Goal: Information Seeking & Learning: Learn about a topic

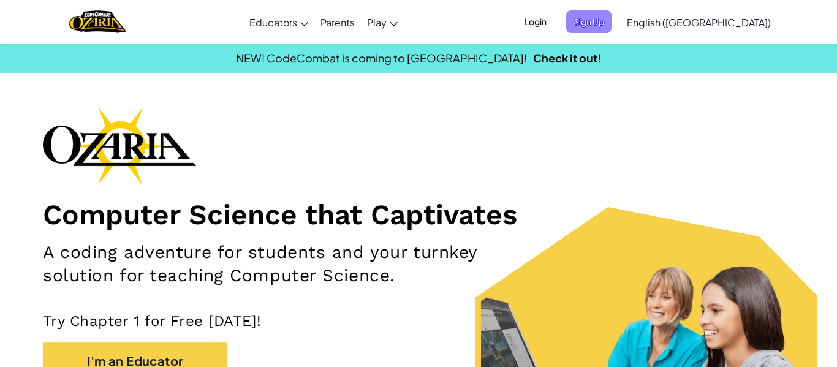
click at [612, 26] on span "Sign Up" at bounding box center [588, 21] width 45 height 23
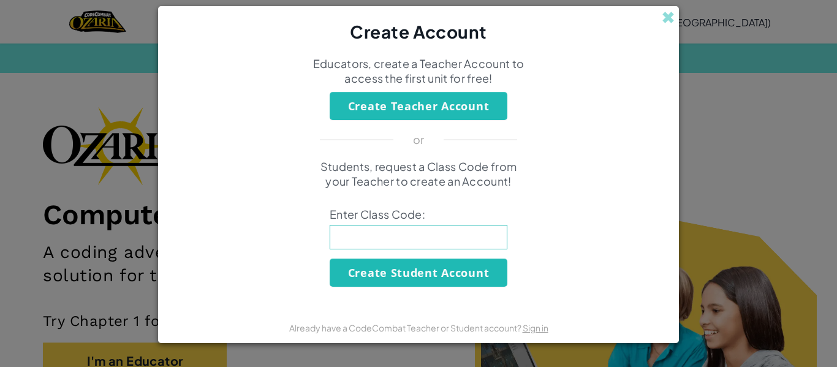
click at [368, 224] on div "Students, request a Class Code from your Teacher to create an Account! Enter Cl…" at bounding box center [418, 222] width 497 height 127
click at [360, 242] on input at bounding box center [419, 237] width 178 height 25
type input "MilkRoadLeft"
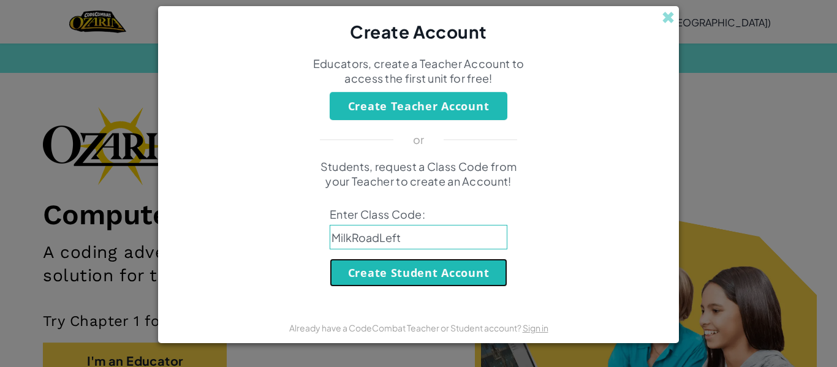
click at [358, 272] on button "Create Student Account" at bounding box center [419, 273] width 178 height 28
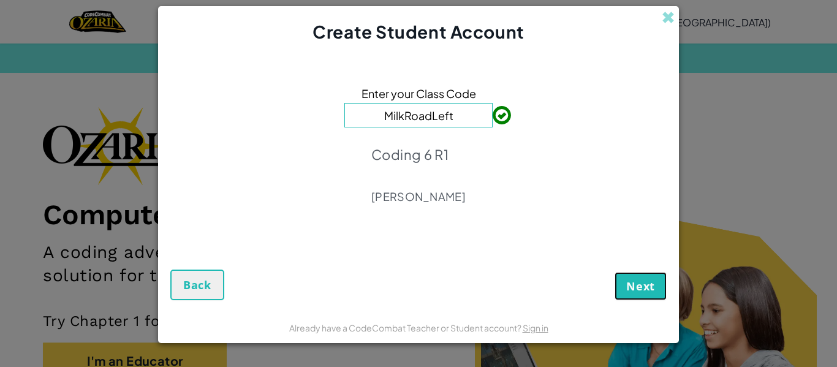
click at [636, 290] on span "Next" at bounding box center [640, 286] width 29 height 15
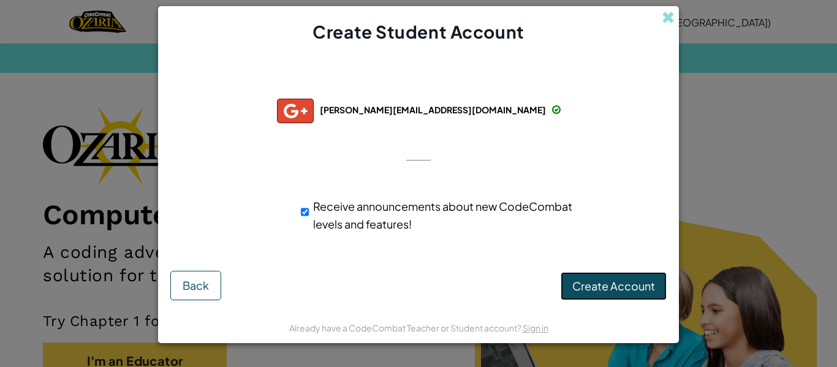
click at [630, 285] on span "Create Account" at bounding box center [614, 286] width 83 height 14
click at [630, 286] on button "Create Account" at bounding box center [614, 286] width 106 height 28
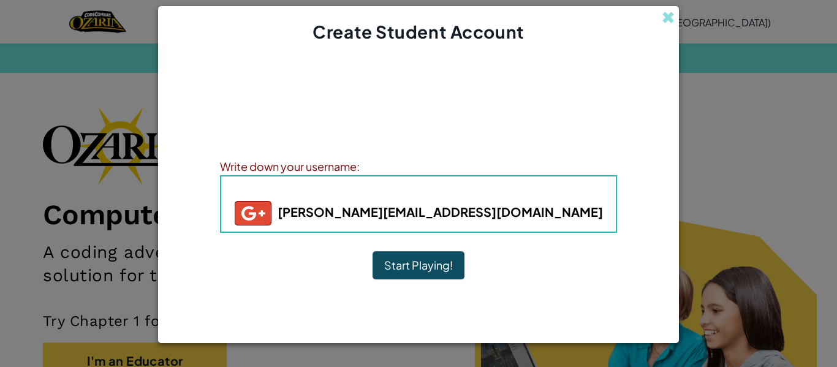
click at [439, 262] on button "Start Playing!" at bounding box center [419, 265] width 92 height 28
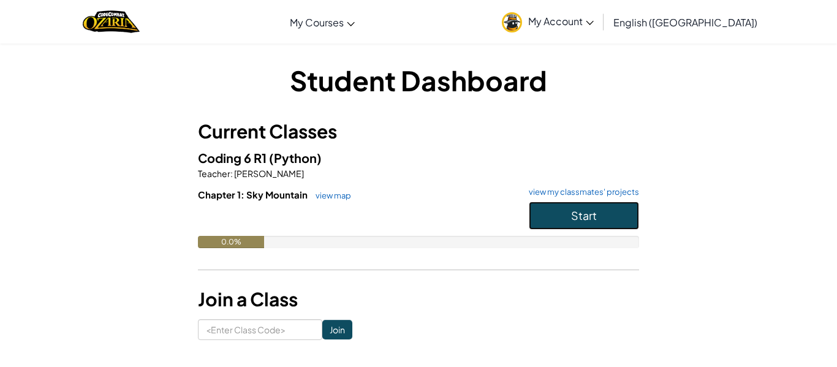
click at [535, 215] on button "Start" at bounding box center [584, 216] width 110 height 28
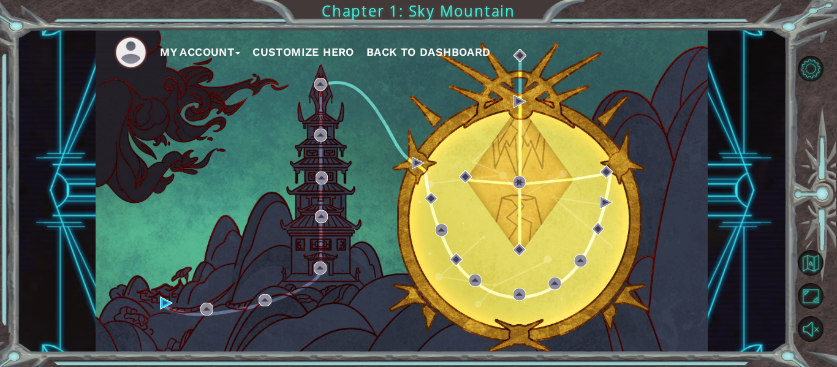
click at [784, 344] on div "My Account Customize Hero Back to Dashboard" at bounding box center [402, 190] width 770 height 323
click at [522, 196] on div "My Account Customize Hero Back to Dashboard" at bounding box center [402, 190] width 612 height 323
click at [327, 170] on div "My Account Customize Hero Back to Dashboard" at bounding box center [402, 190] width 612 height 323
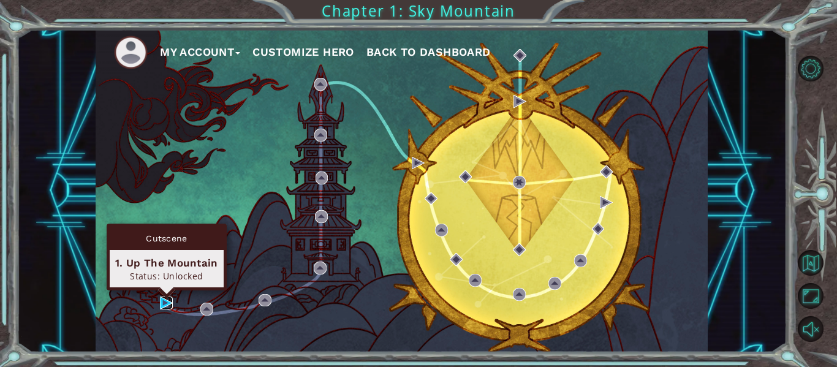
click at [162, 302] on img at bounding box center [166, 303] width 13 height 13
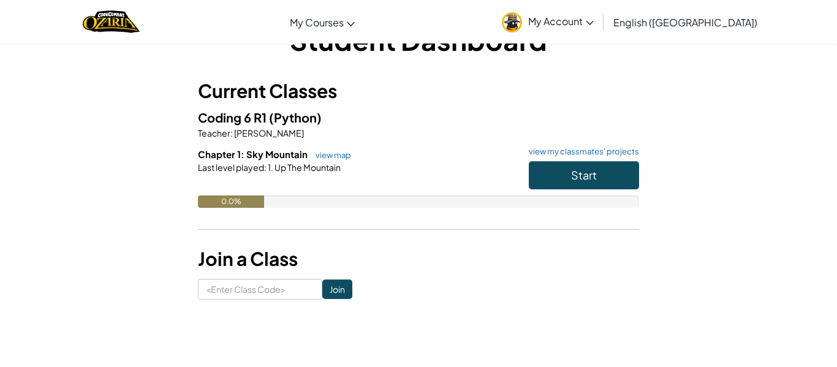
scroll to position [34, 0]
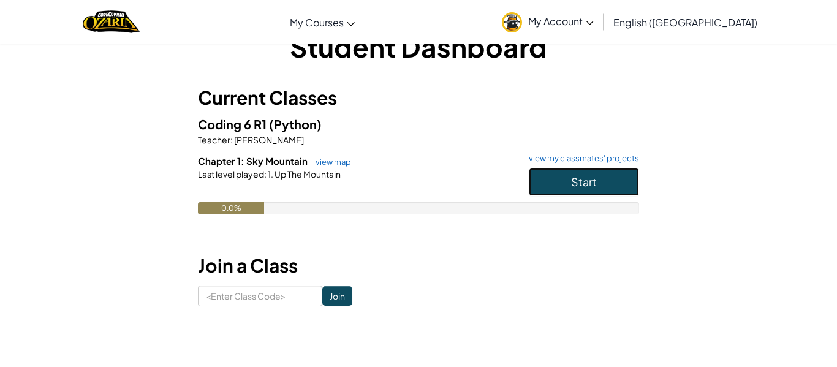
click at [597, 179] on button "Start" at bounding box center [584, 182] width 110 height 28
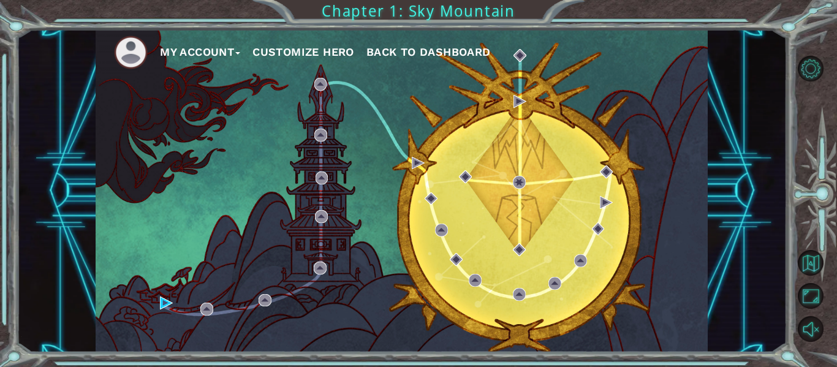
click at [270, 49] on button "Customize Hero" at bounding box center [304, 52] width 102 height 18
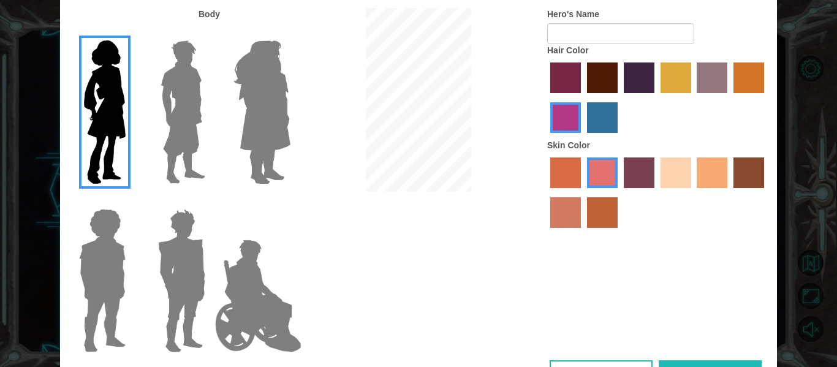
click at [269, 56] on img at bounding box center [262, 112] width 67 height 153
click at [290, 32] on input "Hero Amethyst" at bounding box center [290, 32] width 0 height 0
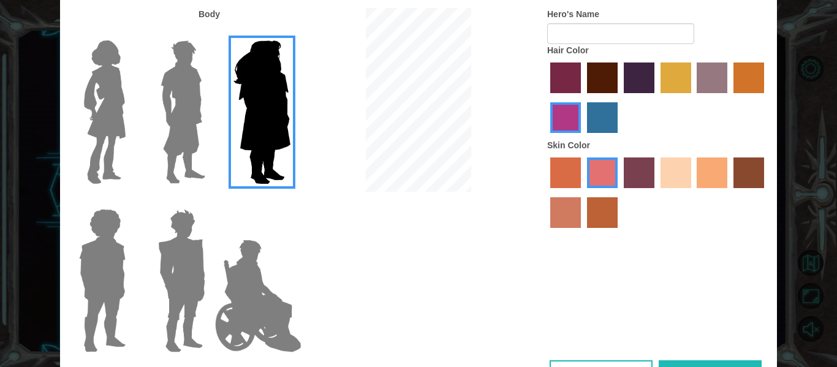
click at [114, 112] on img at bounding box center [104, 112] width 51 height 153
click at [131, 32] on input "Hero Connie" at bounding box center [131, 32] width 0 height 0
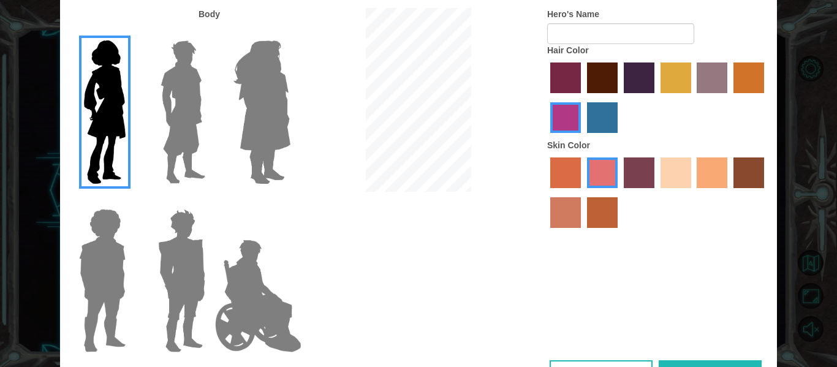
click at [561, 169] on label "sorbus skin color" at bounding box center [565, 173] width 31 height 31
click at [546, 192] on input "sorbus skin color" at bounding box center [546, 192] width 0 height 0
click at [727, 159] on label "tacao skin color" at bounding box center [712, 173] width 31 height 31
click at [693, 192] on input "tacao skin color" at bounding box center [693, 192] width 0 height 0
click at [589, 218] on label "smoke tree skin color" at bounding box center [602, 212] width 31 height 31
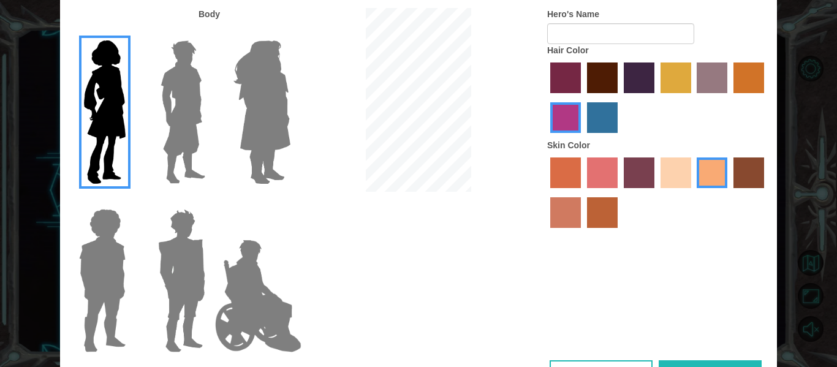
click at [583, 232] on input "smoke tree skin color" at bounding box center [583, 232] width 0 height 0
click at [677, 175] on label "sandy beach skin color" at bounding box center [676, 173] width 31 height 31
click at [656, 192] on input "sandy beach skin color" at bounding box center [656, 192] width 0 height 0
click at [601, 122] on label "lachmara hair color" at bounding box center [602, 117] width 31 height 31
click at [583, 137] on input "lachmara hair color" at bounding box center [583, 137] width 0 height 0
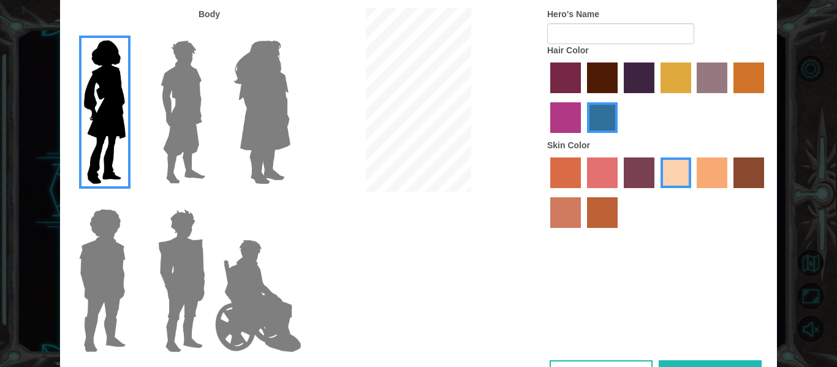
click at [750, 79] on label "gold drop hair color" at bounding box center [749, 78] width 31 height 31
click at [729, 97] on input "gold drop hair color" at bounding box center [729, 97] width 0 height 0
click at [704, 183] on label "tacao skin color" at bounding box center [712, 173] width 31 height 31
click at [693, 192] on input "tacao skin color" at bounding box center [693, 192] width 0 height 0
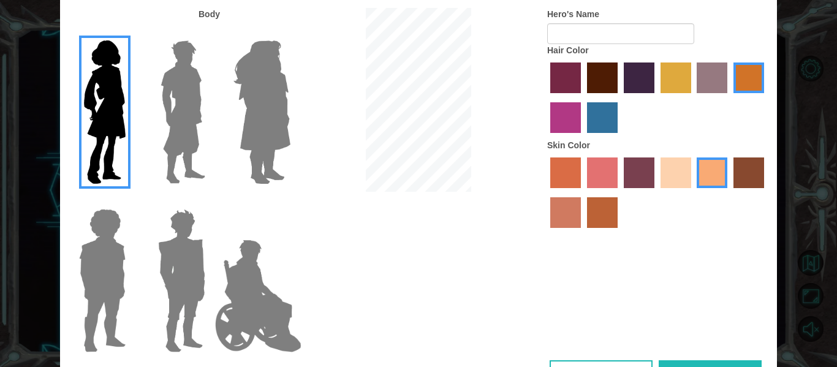
click at [663, 181] on label "sandy beach skin color" at bounding box center [676, 173] width 31 height 31
click at [656, 192] on input "sandy beach skin color" at bounding box center [656, 192] width 0 height 0
click at [632, 85] on label "hot purple hair color" at bounding box center [639, 78] width 31 height 31
click at [620, 97] on input "hot purple hair color" at bounding box center [620, 97] width 0 height 0
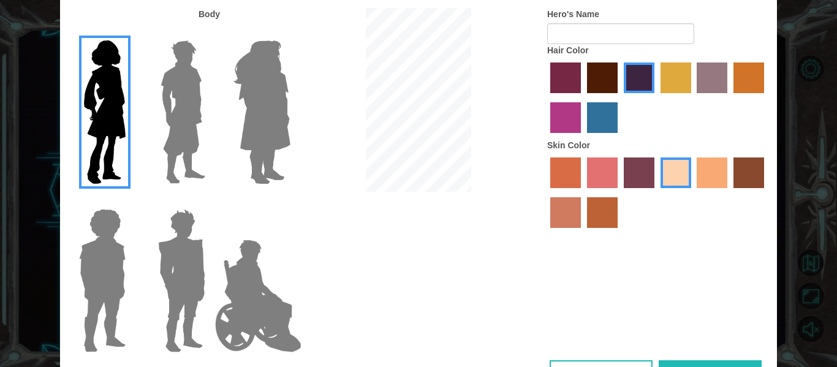
click at [706, 67] on label "bazaar hair color" at bounding box center [712, 78] width 31 height 31
click at [693, 97] on input "bazaar hair color" at bounding box center [693, 97] width 0 height 0
click at [673, 74] on label "tulip tree hair color" at bounding box center [676, 78] width 31 height 31
click at [656, 97] on input "tulip tree hair color" at bounding box center [656, 97] width 0 height 0
click at [744, 73] on label "gold drop hair color" at bounding box center [749, 78] width 31 height 31
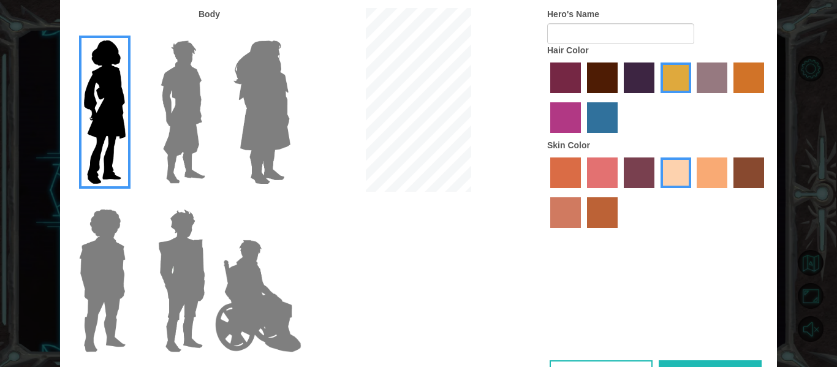
click at [729, 97] on input "gold drop hair color" at bounding box center [729, 97] width 0 height 0
click at [596, 111] on label "lachmara hair color" at bounding box center [602, 117] width 31 height 31
click at [583, 137] on input "lachmara hair color" at bounding box center [583, 137] width 0 height 0
click at [753, 77] on label "gold drop hair color" at bounding box center [749, 78] width 31 height 31
click at [729, 97] on input "gold drop hair color" at bounding box center [729, 97] width 0 height 0
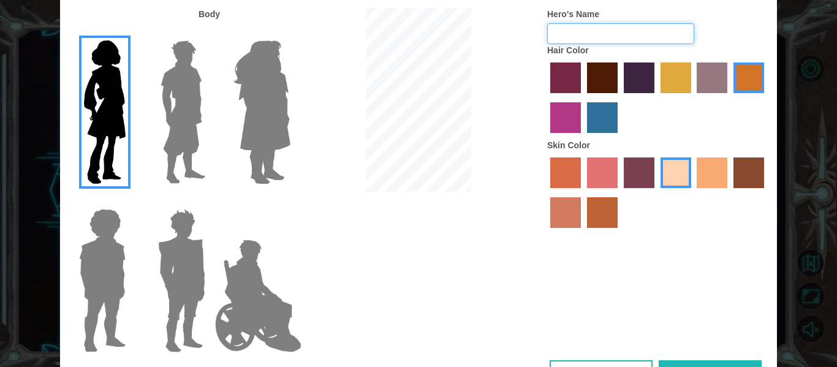
click at [654, 34] on input "Hero's Name" at bounding box center [620, 33] width 147 height 21
type input "Iyla"
click at [631, 70] on label "hot purple hair color" at bounding box center [639, 78] width 31 height 31
click at [620, 97] on input "hot purple hair color" at bounding box center [620, 97] width 0 height 0
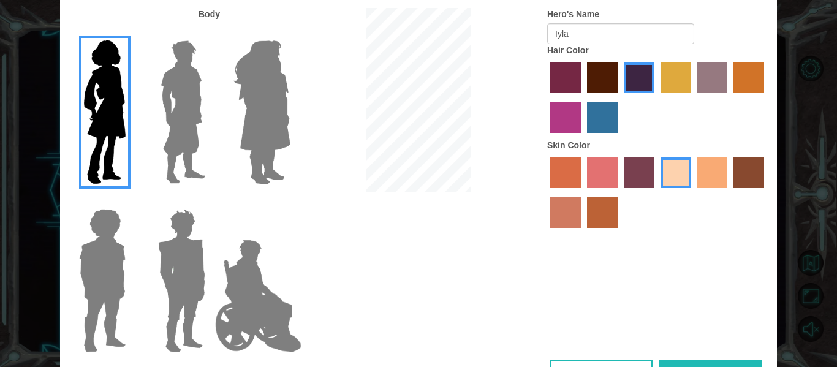
click at [574, 78] on label "paprika hair color" at bounding box center [565, 78] width 31 height 31
click at [546, 97] on input "paprika hair color" at bounding box center [546, 97] width 0 height 0
click at [607, 80] on label "maroon hair color" at bounding box center [602, 78] width 31 height 31
click at [583, 97] on input "maroon hair color" at bounding box center [583, 97] width 0 height 0
click at [601, 120] on label "lachmara hair color" at bounding box center [602, 117] width 31 height 31
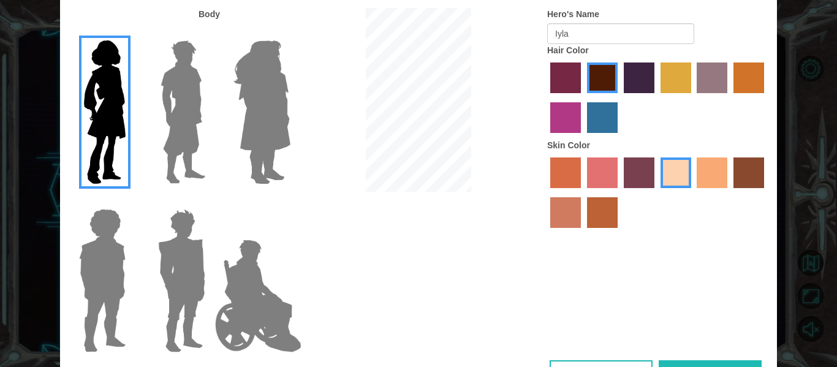
click at [583, 137] on input "lachmara hair color" at bounding box center [583, 137] width 0 height 0
click at [746, 83] on label "gold drop hair color" at bounding box center [749, 78] width 31 height 31
click at [729, 97] on input "gold drop hair color" at bounding box center [729, 97] width 0 height 0
click at [707, 363] on button "Done" at bounding box center [710, 374] width 103 height 28
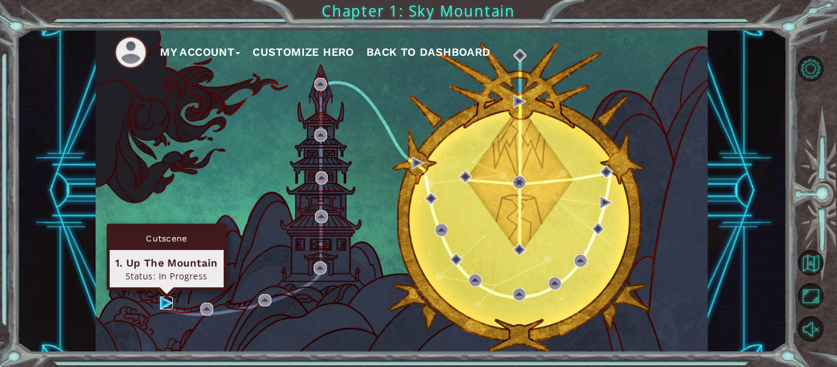
click at [164, 302] on img at bounding box center [166, 303] width 13 height 13
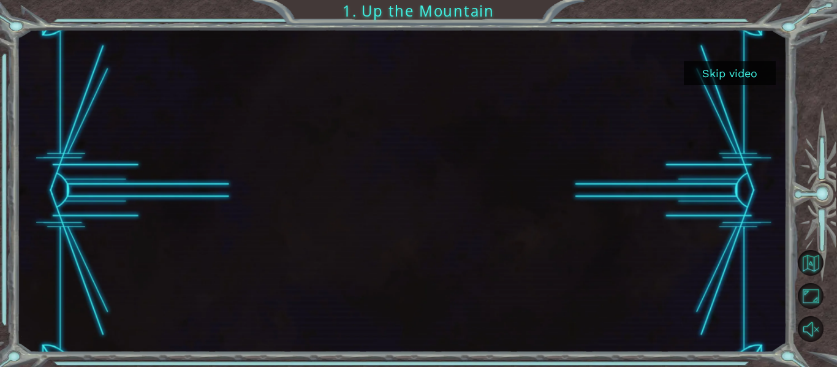
click at [706, 71] on button "Skip video" at bounding box center [730, 73] width 92 height 24
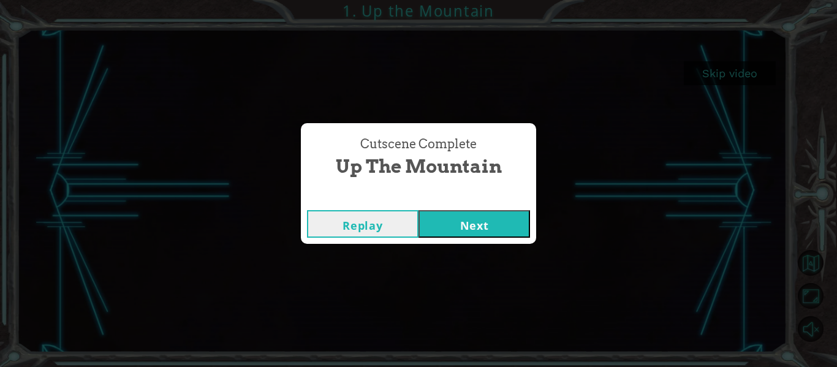
click at [467, 232] on button "Next" at bounding box center [475, 224] width 112 height 28
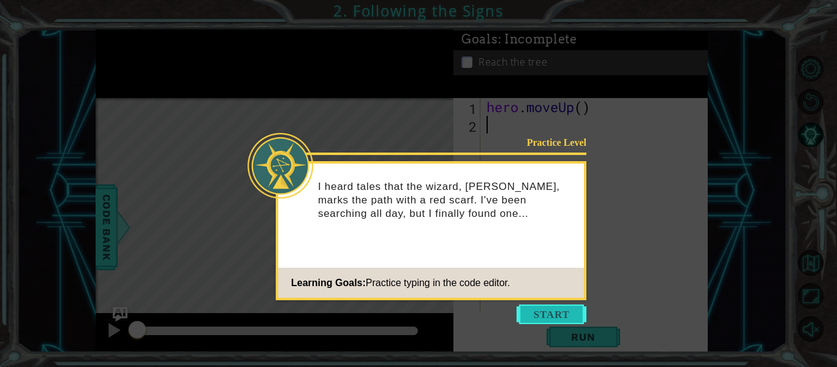
click at [545, 318] on button "Start" at bounding box center [552, 315] width 70 height 20
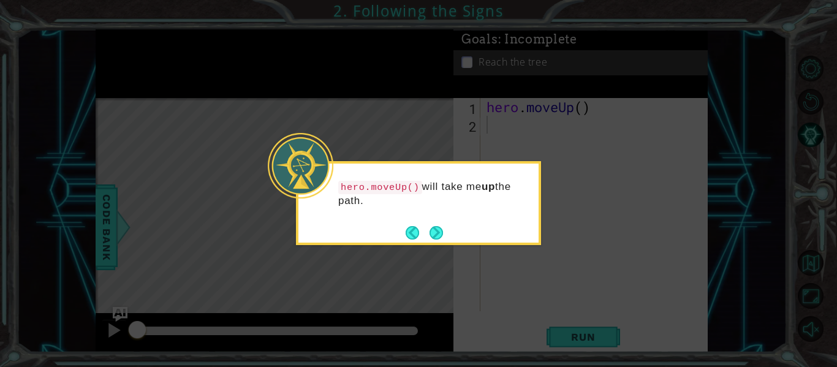
click at [549, 261] on icon at bounding box center [418, 183] width 837 height 367
click at [430, 230] on button "Next" at bounding box center [436, 232] width 13 height 13
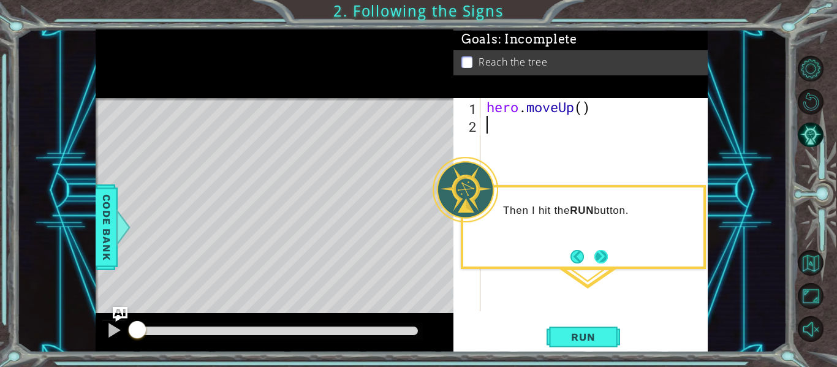
click at [601, 260] on button "Next" at bounding box center [601, 256] width 13 height 13
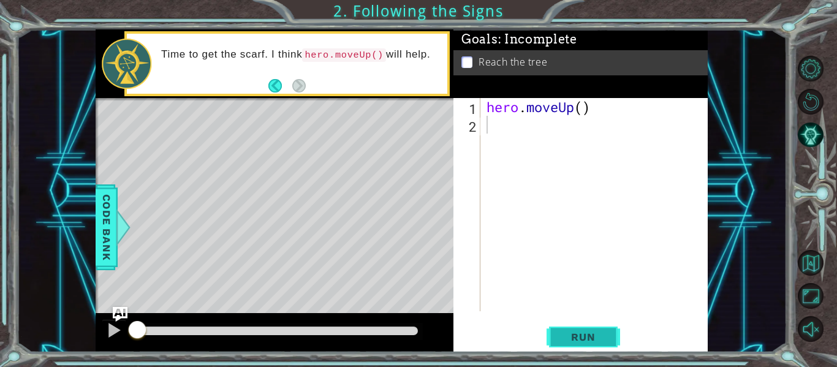
click at [572, 338] on span "Run" at bounding box center [583, 337] width 48 height 12
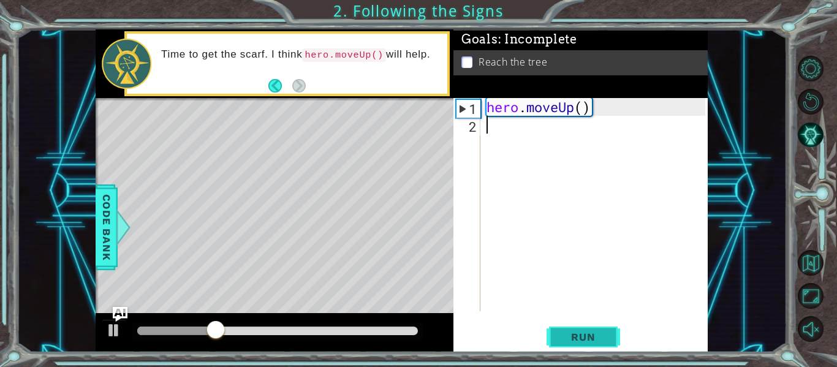
click at [589, 344] on button "Run" at bounding box center [584, 337] width 74 height 25
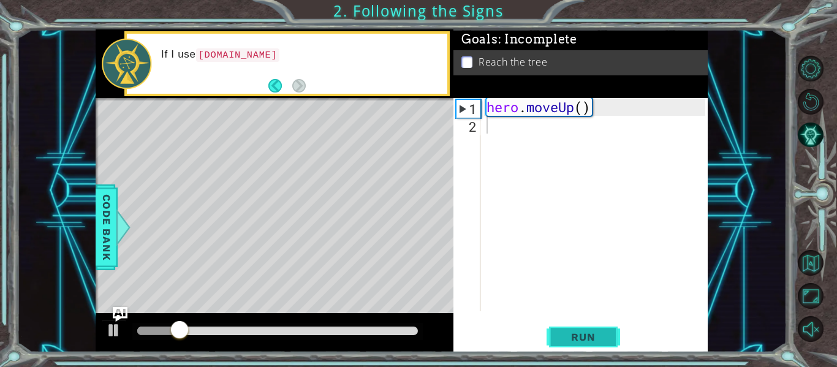
click at [589, 344] on button "Run" at bounding box center [584, 337] width 74 height 25
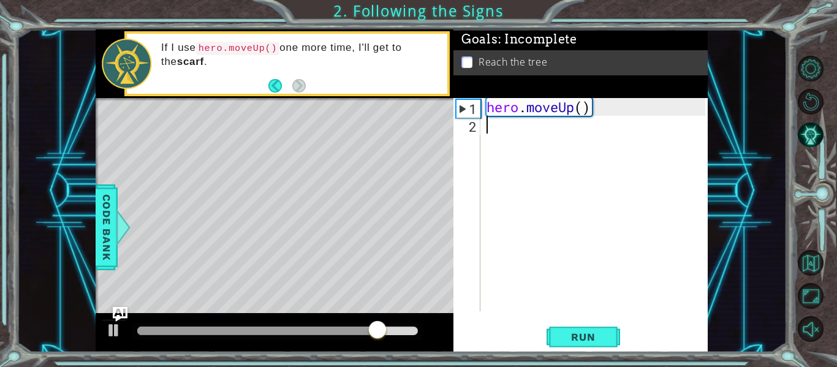
click at [271, 47] on code "hero.moveUp()" at bounding box center [238, 48] width 84 height 13
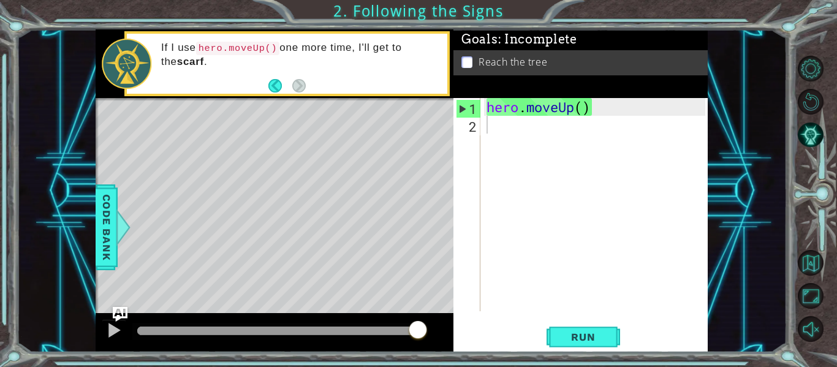
click at [500, 120] on div "hero . moveUp ( )" at bounding box center [597, 222] width 227 height 249
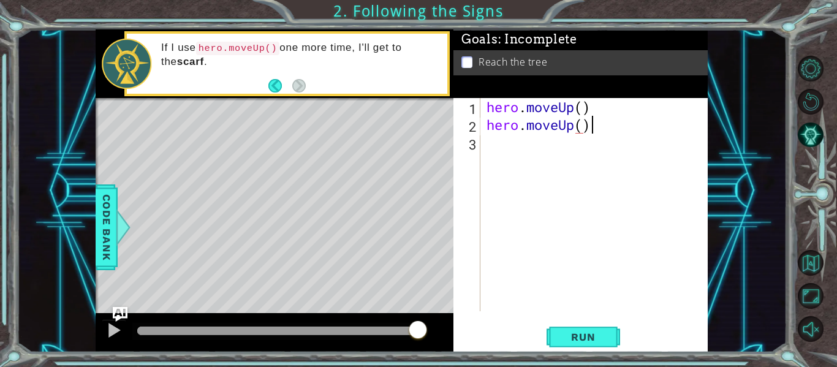
scroll to position [0, 4]
type textarea "hero.moveUp()"
click at [561, 336] on span "Run" at bounding box center [583, 337] width 48 height 12
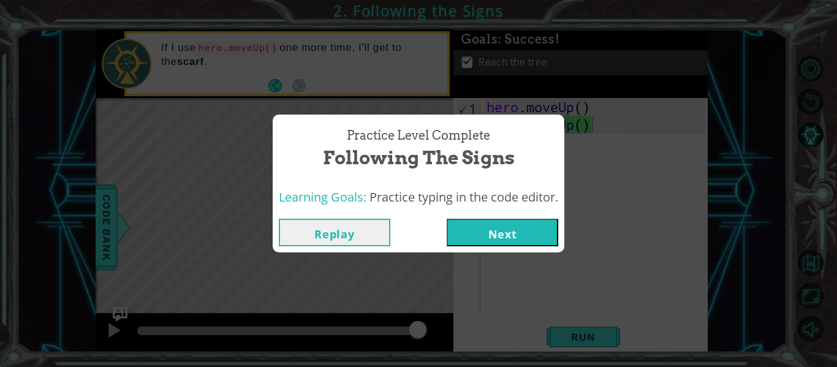
click at [495, 221] on button "Next" at bounding box center [503, 233] width 112 height 28
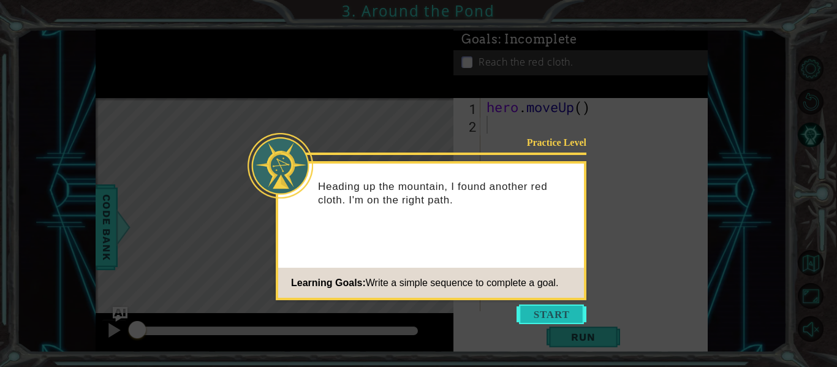
click at [535, 312] on button "Start" at bounding box center [552, 315] width 70 height 20
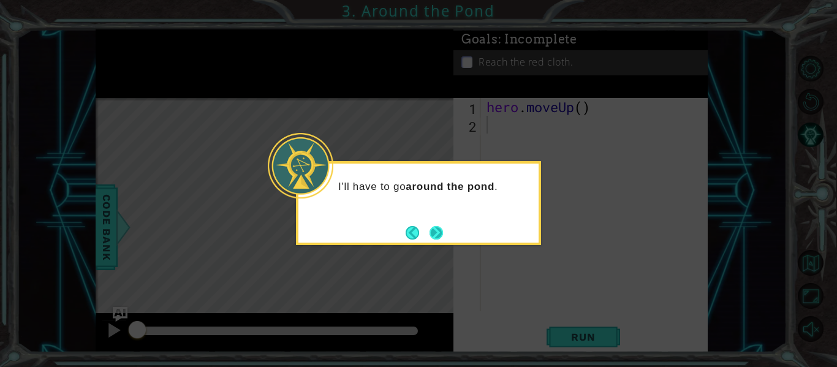
click at [432, 227] on button "Next" at bounding box center [436, 232] width 13 height 13
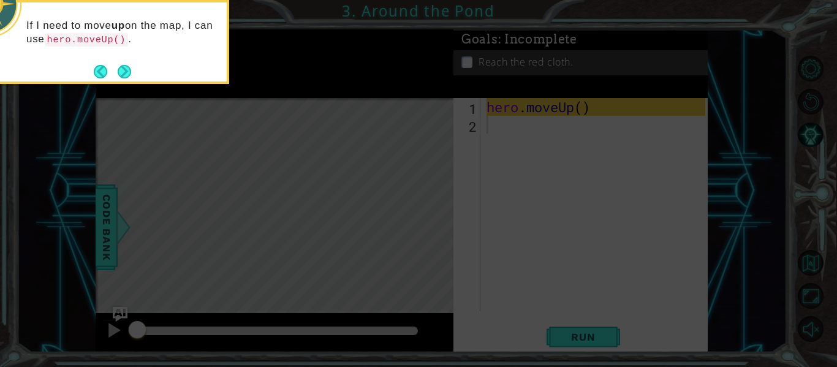
click at [547, 286] on icon at bounding box center [418, 55] width 837 height 625
click at [121, 74] on button "Next" at bounding box center [124, 71] width 13 height 13
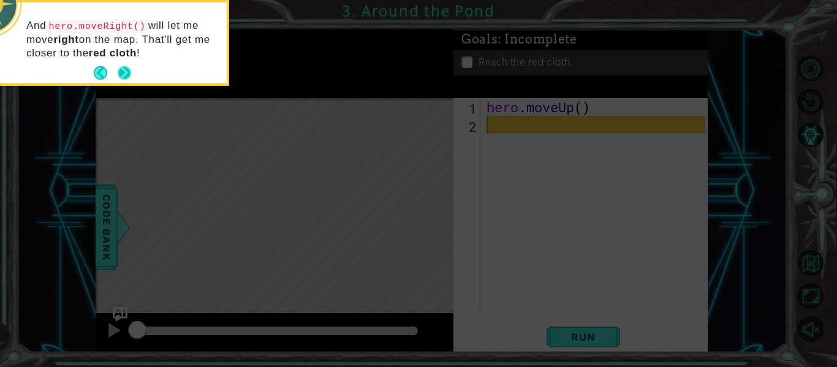
click at [118, 70] on button "Next" at bounding box center [124, 72] width 13 height 13
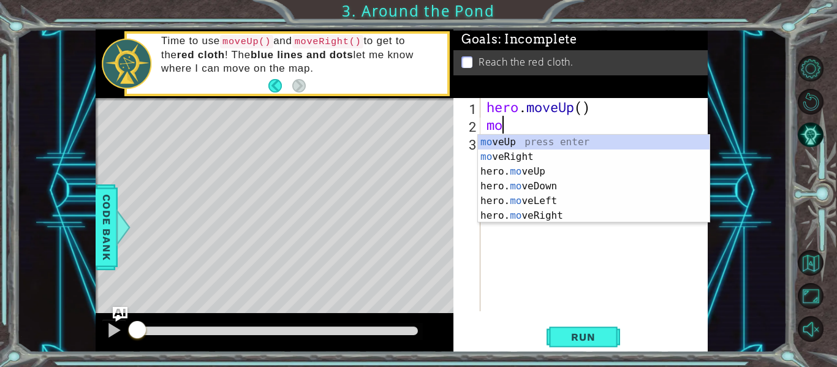
scroll to position [0, 1]
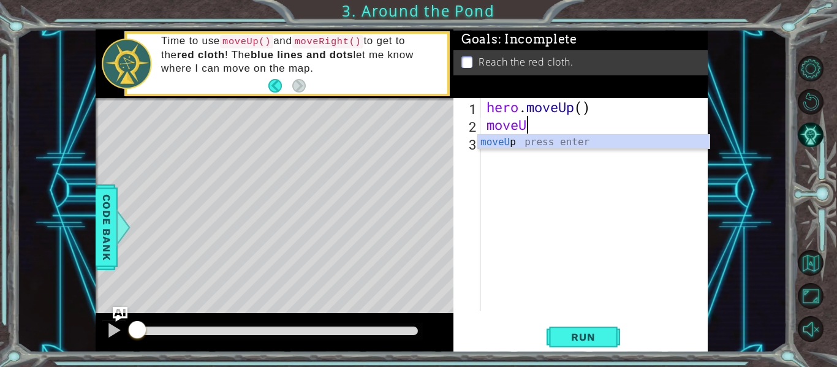
type textarea "moveUp"
click at [534, 139] on div "moveUp press enter" at bounding box center [594, 157] width 232 height 44
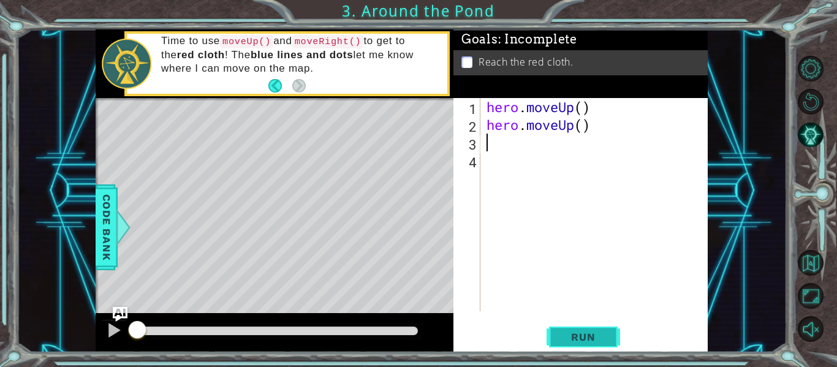
click at [598, 341] on span "Run" at bounding box center [583, 337] width 48 height 12
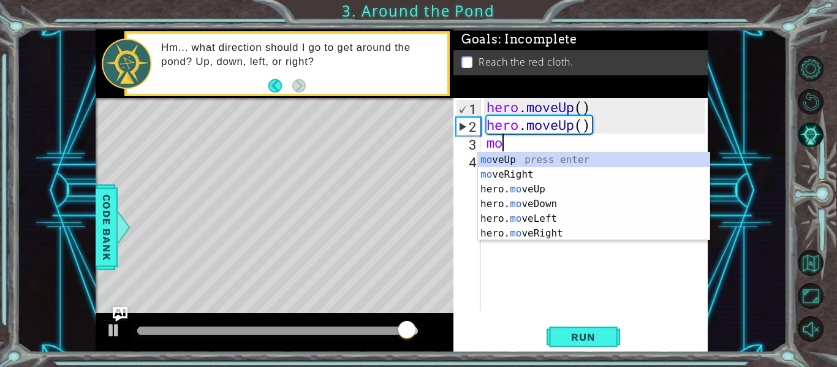
scroll to position [0, 1]
type textarea "move"
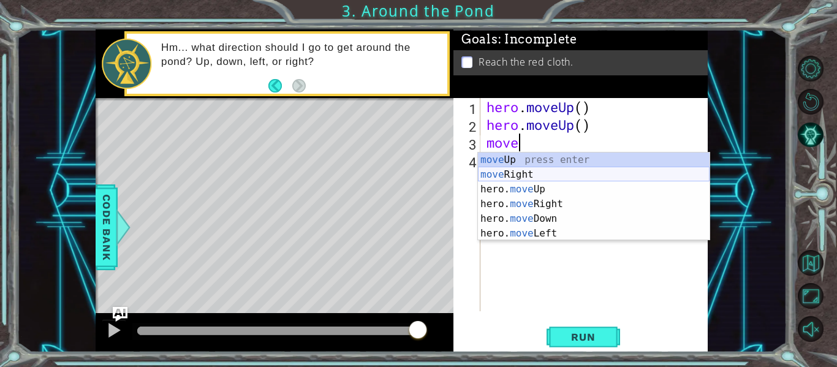
click at [497, 171] on div "move Up press enter move Right press enter hero. move Up press enter hero. move…" at bounding box center [594, 212] width 232 height 118
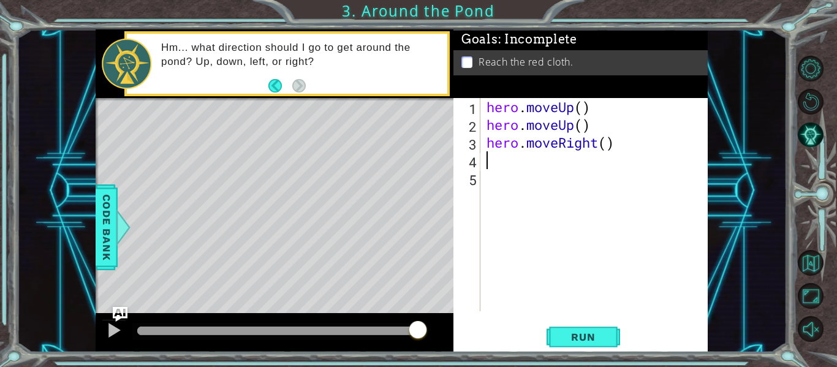
scroll to position [0, 0]
click at [573, 330] on button "Run" at bounding box center [584, 337] width 74 height 25
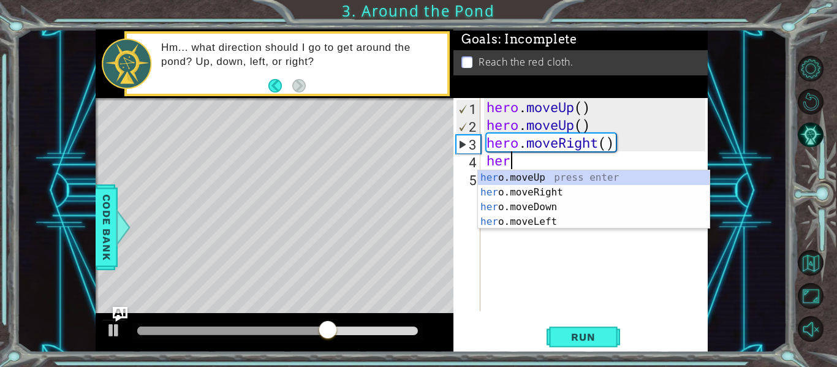
scroll to position [0, 1]
type textarea "hero"
click at [493, 180] on div "hero .moveUp press enter hero .moveRight press enter hero .moveDown press enter…" at bounding box center [594, 214] width 232 height 88
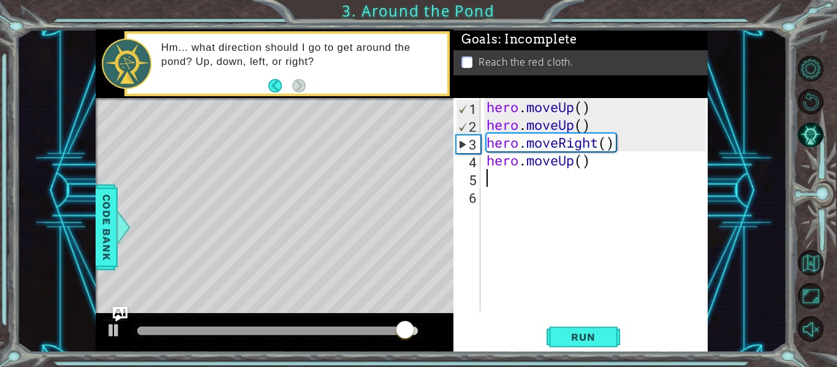
scroll to position [0, 0]
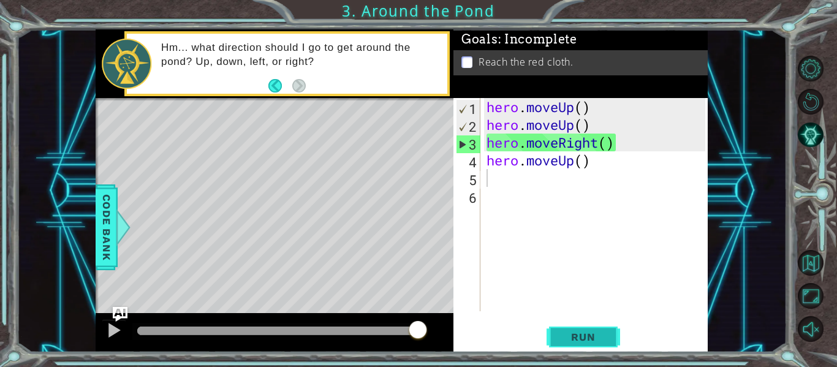
click at [580, 334] on span "Run" at bounding box center [583, 337] width 48 height 12
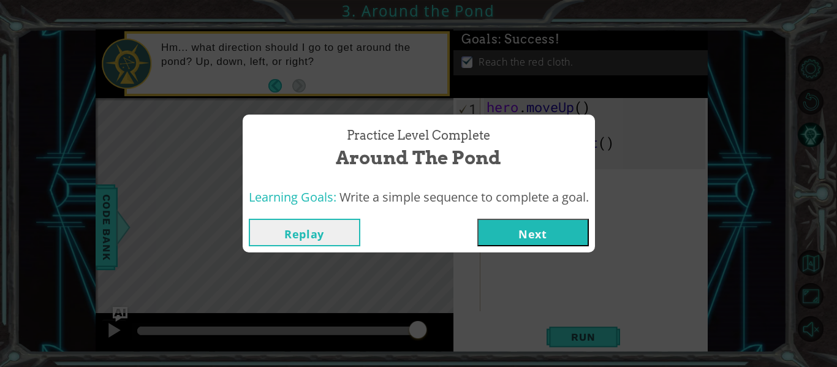
click at [492, 229] on button "Next" at bounding box center [533, 233] width 112 height 28
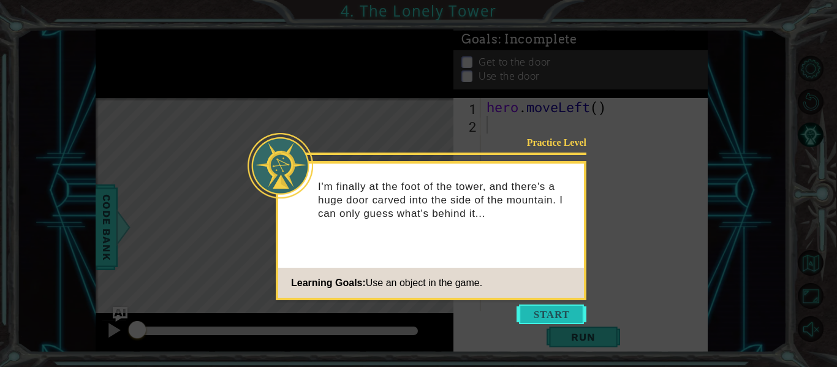
click at [536, 314] on button "Start" at bounding box center [552, 315] width 70 height 20
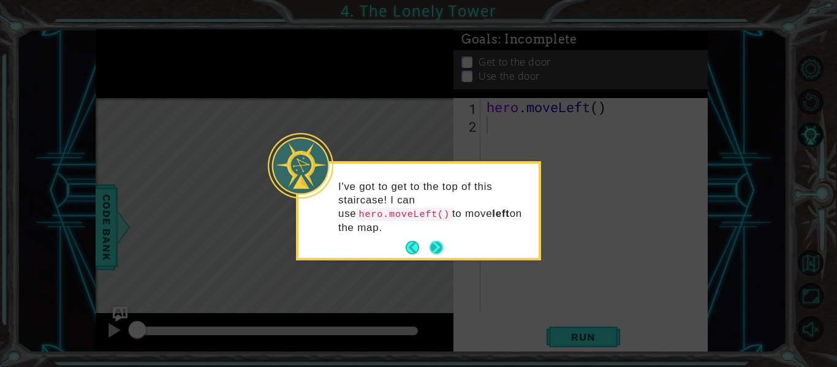
click at [437, 251] on button "Next" at bounding box center [436, 247] width 13 height 13
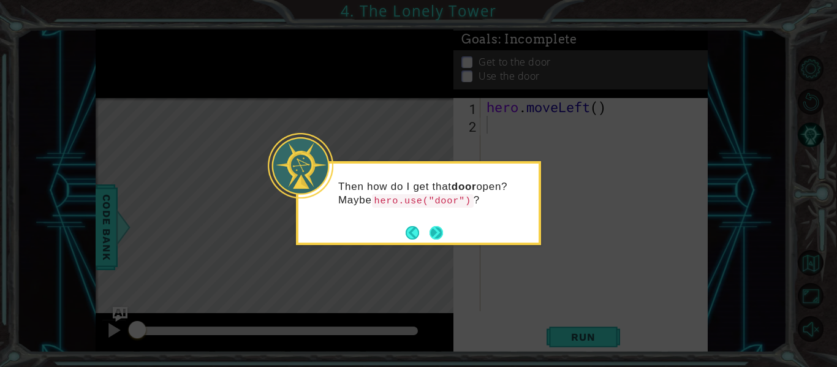
click at [430, 235] on button "Next" at bounding box center [436, 232] width 13 height 13
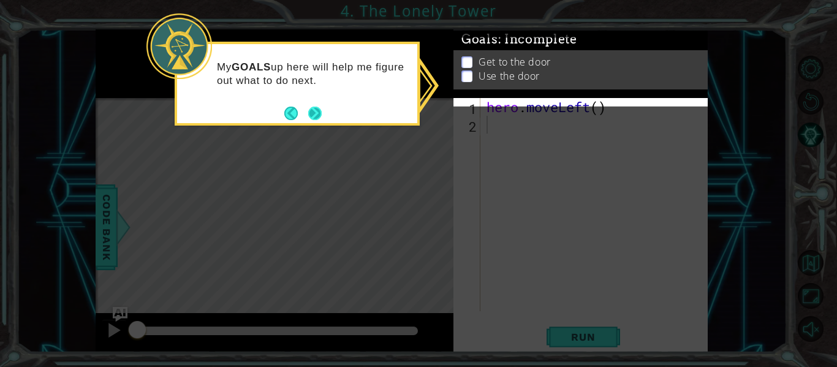
click at [316, 112] on button "Next" at bounding box center [314, 113] width 13 height 13
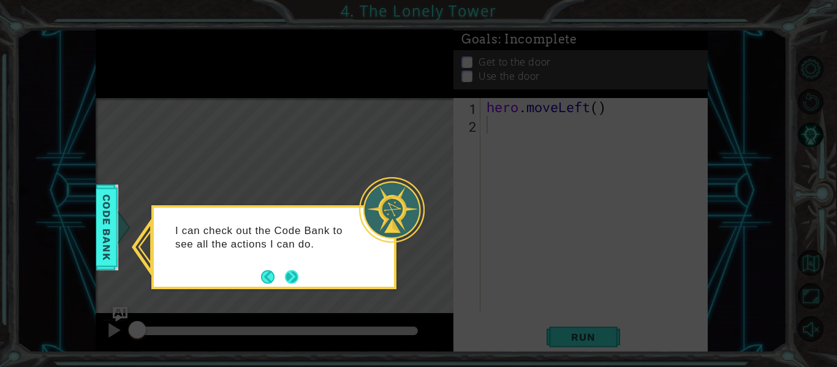
click at [289, 274] on button "Next" at bounding box center [291, 276] width 13 height 13
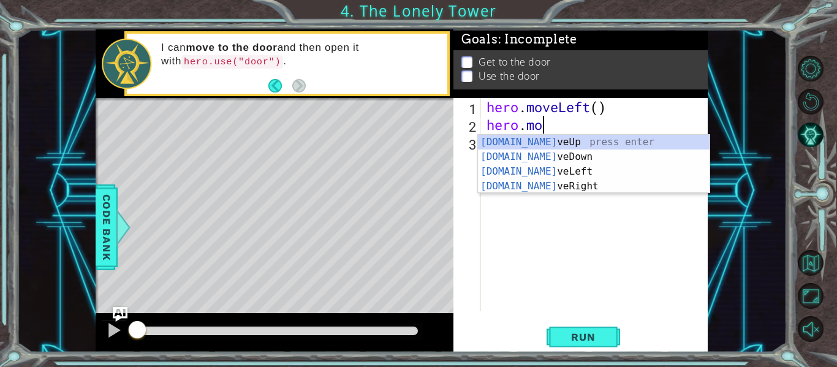
scroll to position [0, 2]
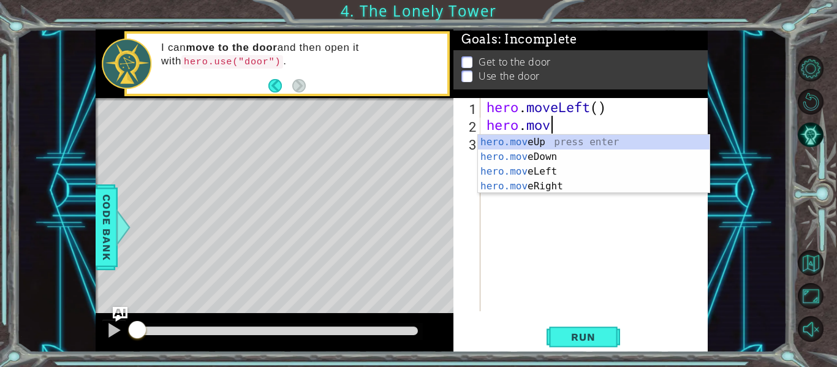
type textarea "hero.move"
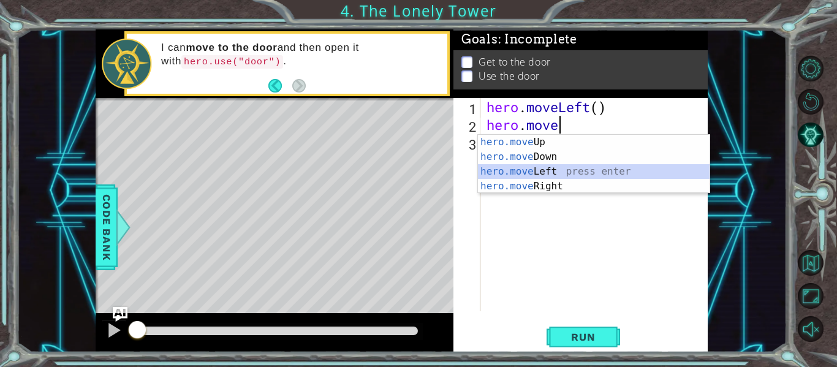
click at [512, 170] on div "hero.move Up press enter hero.move Down press enter hero.move Left press enter …" at bounding box center [594, 179] width 232 height 88
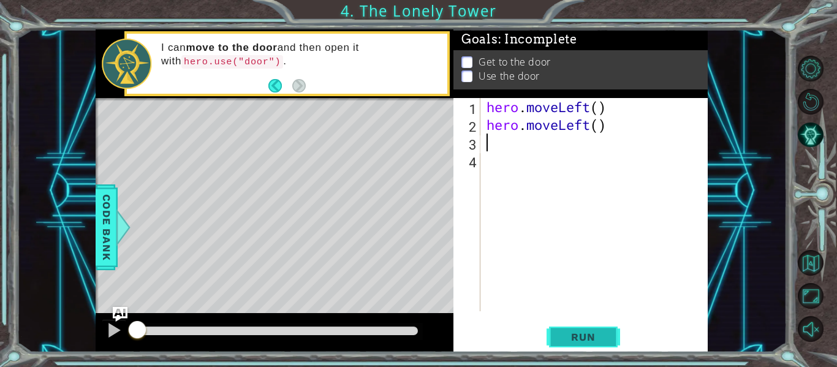
click at [557, 343] on button "Run" at bounding box center [584, 337] width 74 height 25
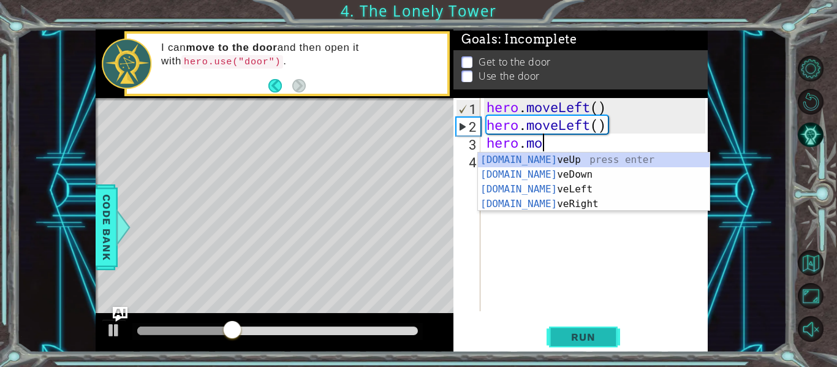
scroll to position [0, 2]
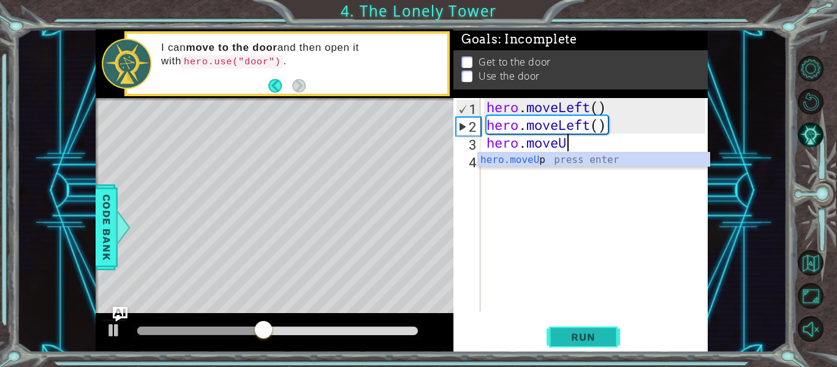
type textarea "hero.moveUp"
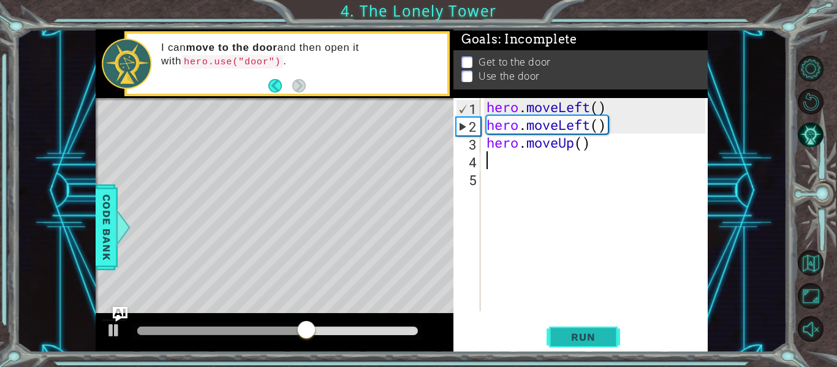
scroll to position [0, 0]
click at [573, 335] on span "Run" at bounding box center [583, 337] width 48 height 12
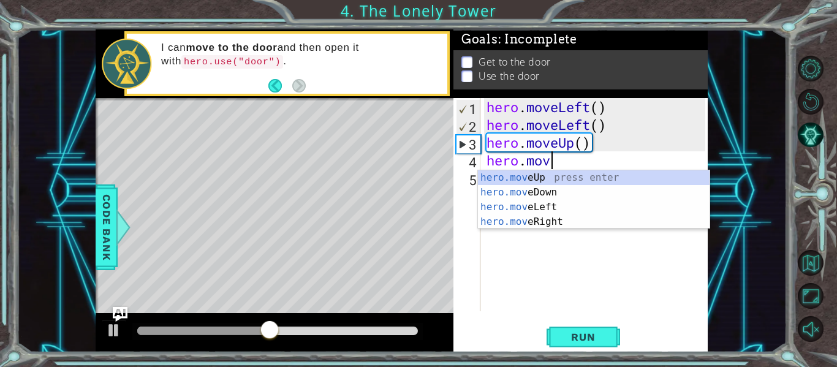
scroll to position [0, 2]
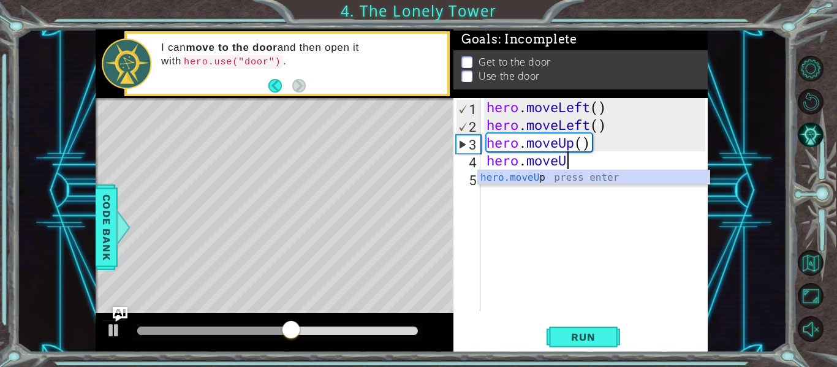
type textarea "hero.moveUp"
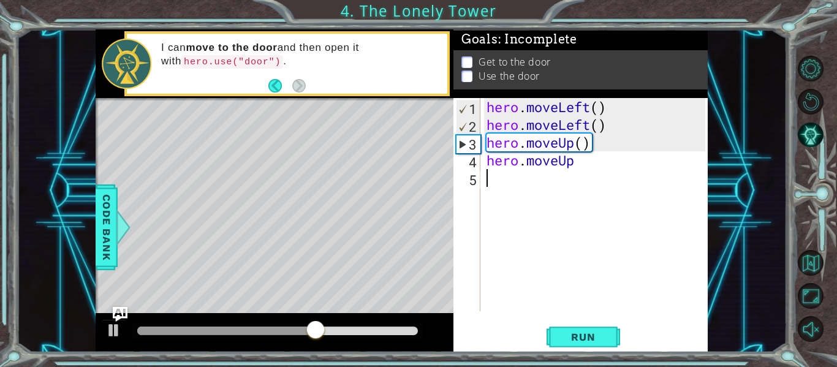
click at [503, 186] on div "hero . moveLeft ( ) hero . moveLeft ( ) hero . moveUp ( ) hero . moveUp" at bounding box center [597, 222] width 227 height 249
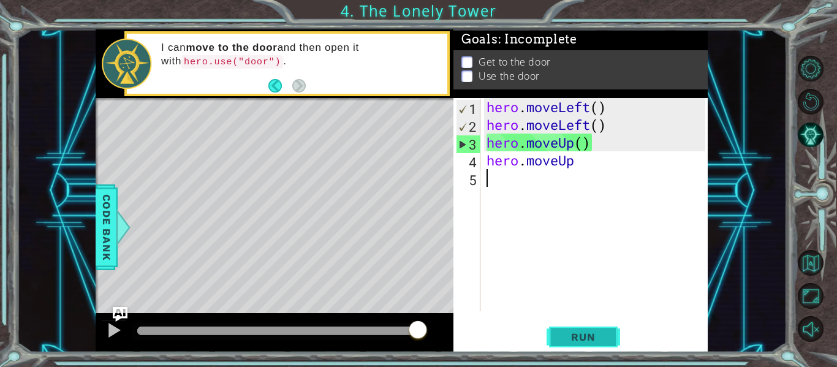
click at [578, 332] on span "Run" at bounding box center [583, 337] width 48 height 12
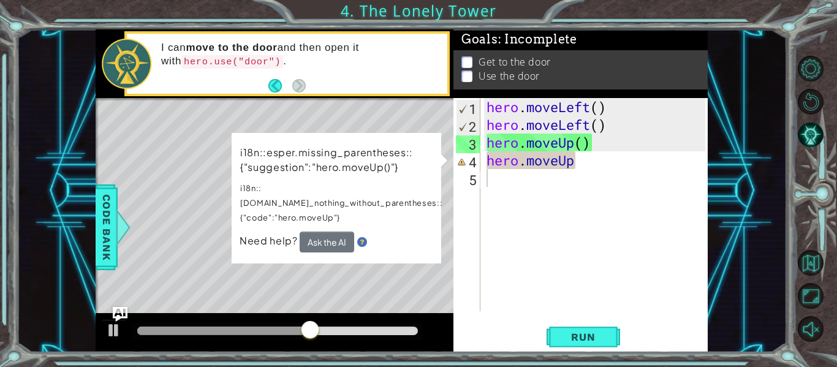
click at [240, 234] on span "Need help?" at bounding box center [270, 240] width 60 height 13
click at [249, 237] on div "i18n::esper.missing_parentheses::{"suggestion":"hero.moveUp()"} i18n::[DOMAIN_N…" at bounding box center [337, 198] width 210 height 131
click at [575, 160] on div "hero . moveLeft ( ) hero . moveLeft ( ) hero . moveUp ( ) hero . moveUp" at bounding box center [597, 222] width 227 height 249
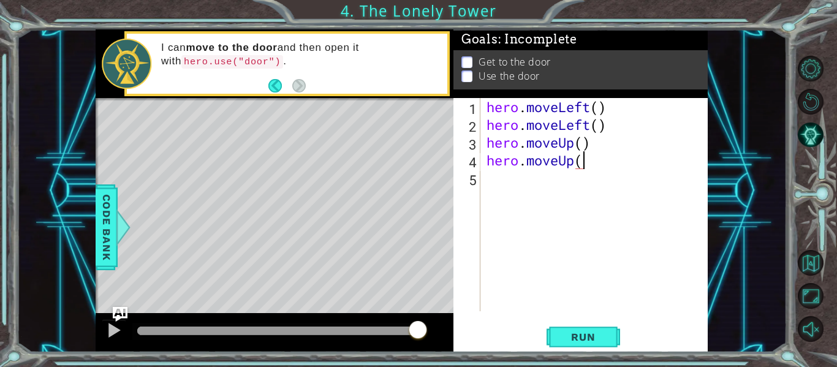
scroll to position [0, 4]
type textarea "hero.moveUp()"
click at [563, 330] on button "Run" at bounding box center [584, 337] width 74 height 25
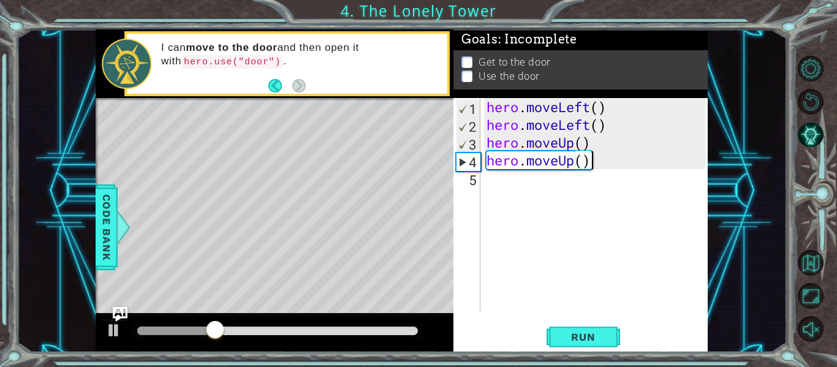
click at [486, 180] on div "hero . moveLeft ( ) hero . moveLeft ( ) hero . moveUp ( ) hero . moveUp ( )" at bounding box center [597, 222] width 227 height 249
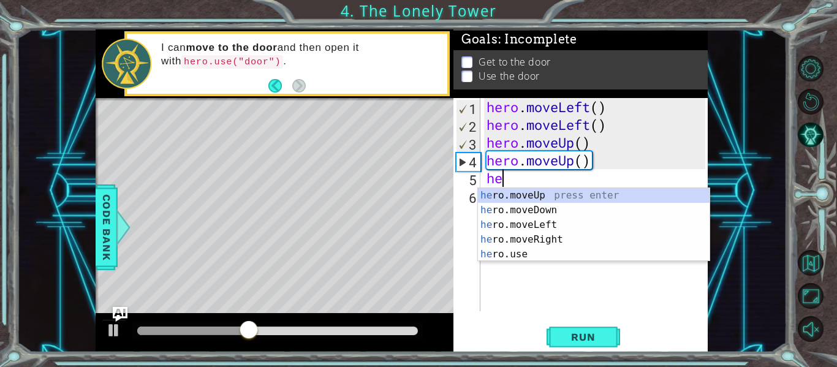
scroll to position [0, 1]
type textarea "hero"
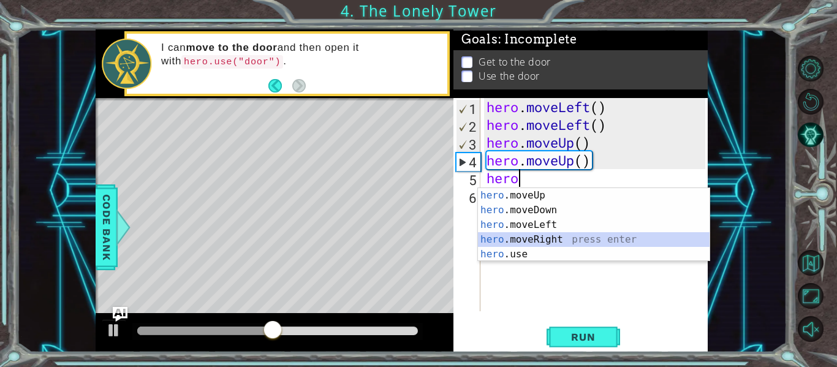
click at [499, 235] on div "hero .moveUp press enter hero .moveDown press enter hero .moveLeft press enter …" at bounding box center [594, 239] width 232 height 103
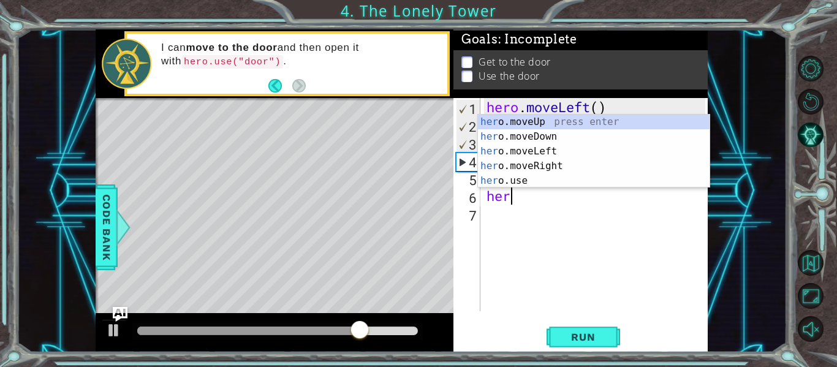
type textarea "hero"
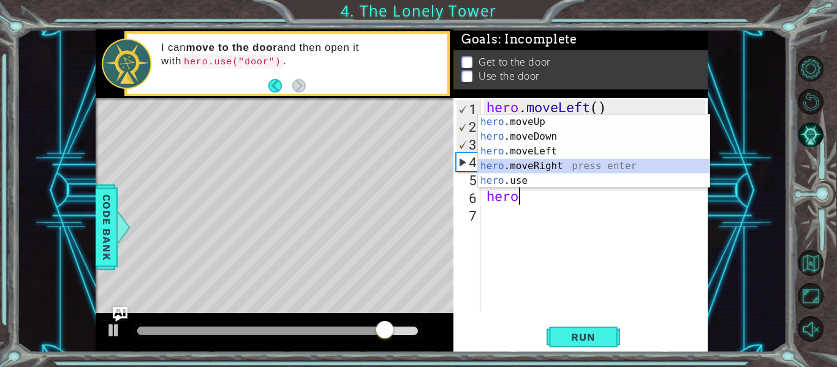
click at [488, 161] on div "hero .moveUp press enter hero .moveDown press enter hero .moveLeft press enter …" at bounding box center [594, 166] width 232 height 103
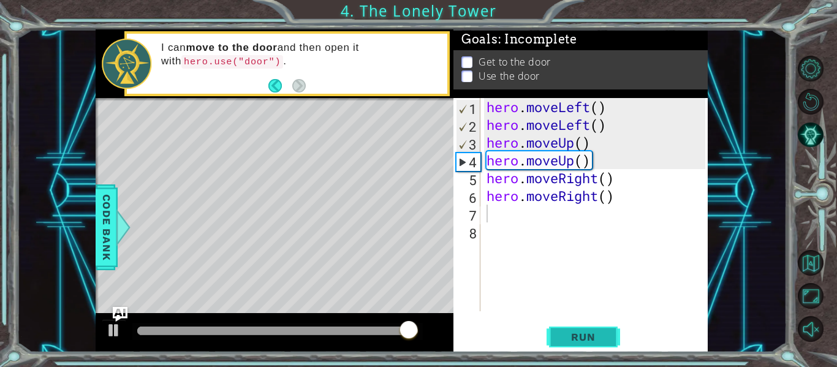
click at [602, 338] on span "Run" at bounding box center [583, 337] width 48 height 12
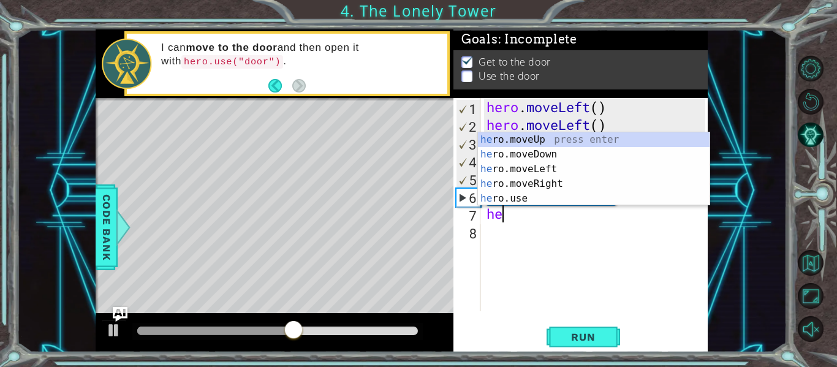
type textarea "h"
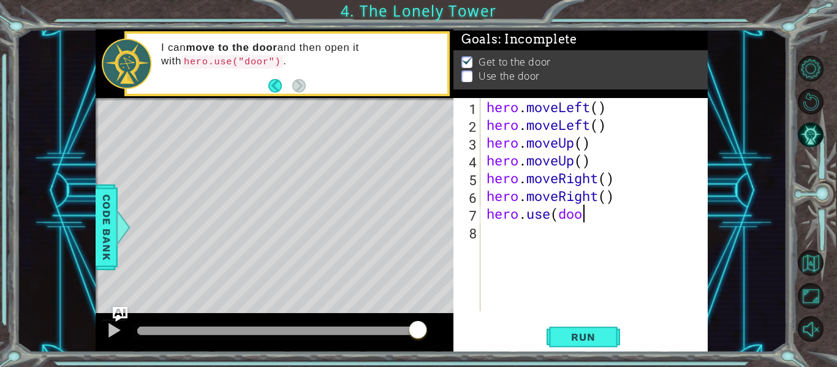
scroll to position [0, 4]
click at [601, 344] on button "Run" at bounding box center [584, 337] width 74 height 25
type textarea "hero.use("door")"
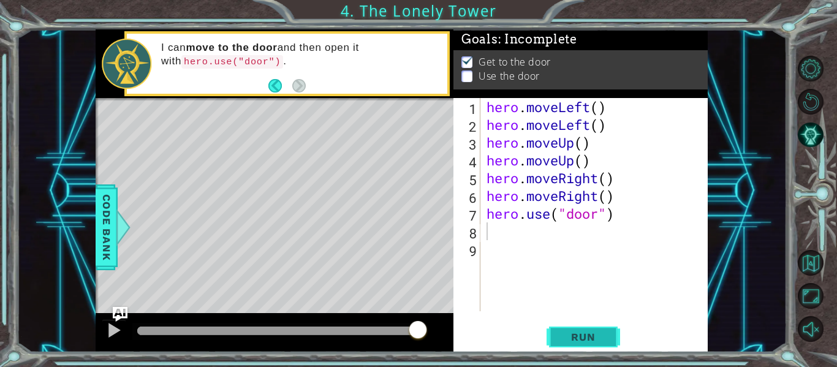
click at [581, 337] on span "Run" at bounding box center [583, 337] width 48 height 12
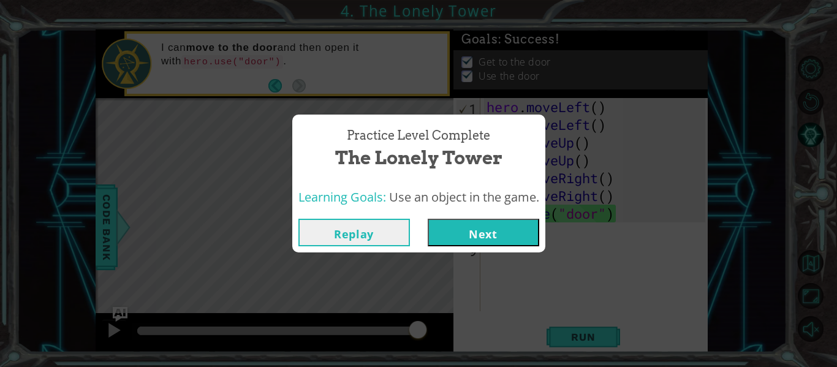
click at [452, 237] on button "Next" at bounding box center [484, 233] width 112 height 28
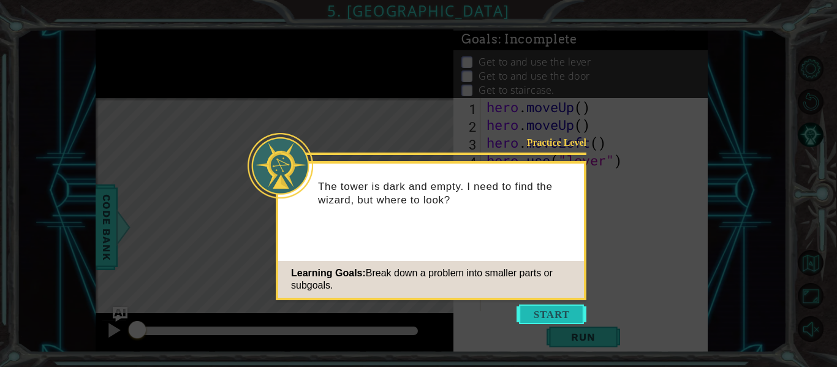
click at [559, 313] on button "Start" at bounding box center [552, 315] width 70 height 20
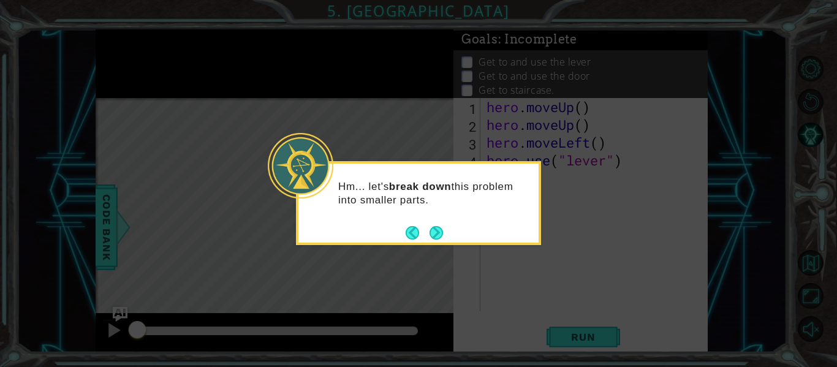
click at [577, 339] on icon at bounding box center [418, 183] width 837 height 367
click at [434, 237] on button "Next" at bounding box center [436, 232] width 13 height 13
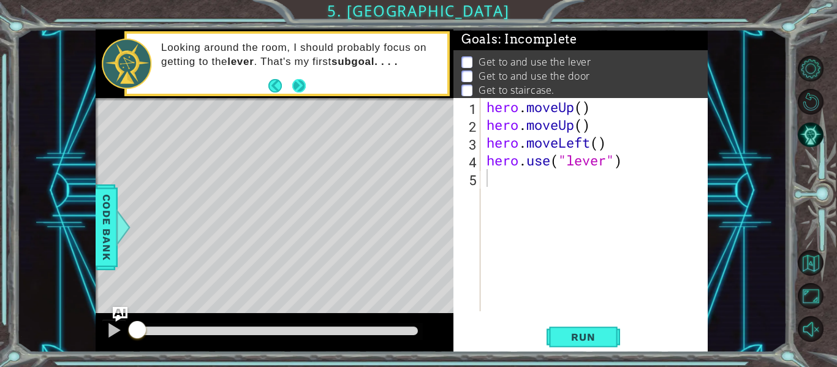
click at [293, 86] on button "Next" at bounding box center [298, 85] width 13 height 13
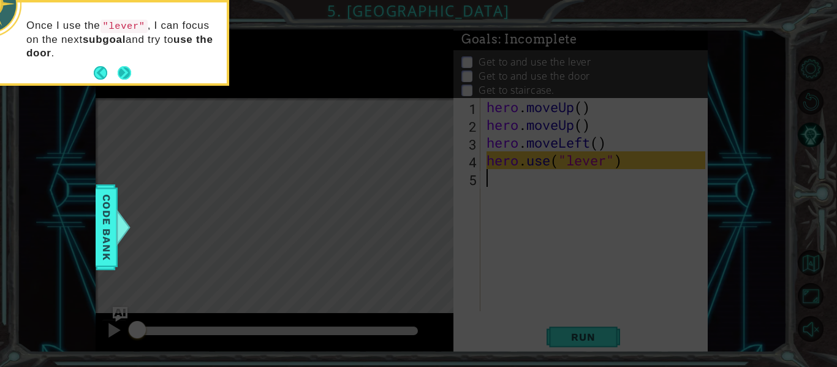
click at [126, 70] on button "Next" at bounding box center [124, 72] width 13 height 13
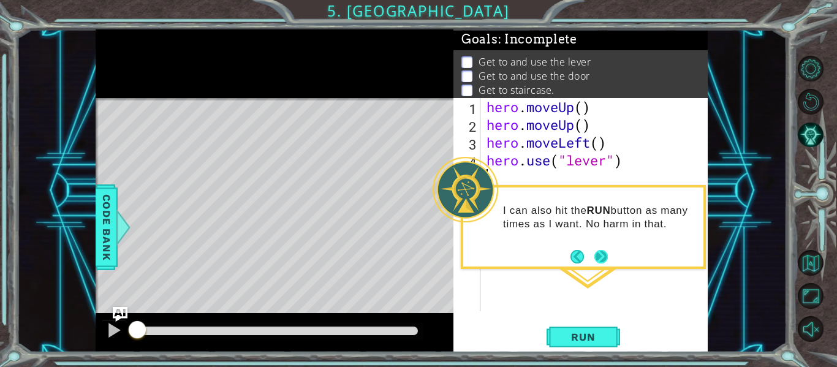
click at [601, 256] on button "Next" at bounding box center [601, 256] width 13 height 13
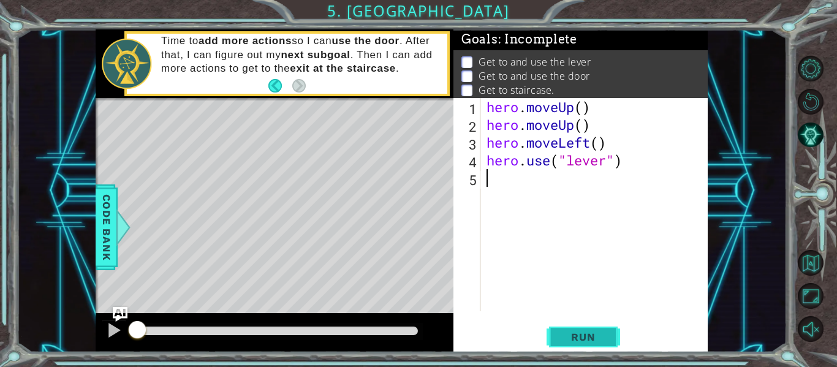
click at [580, 338] on span "Run" at bounding box center [583, 337] width 48 height 12
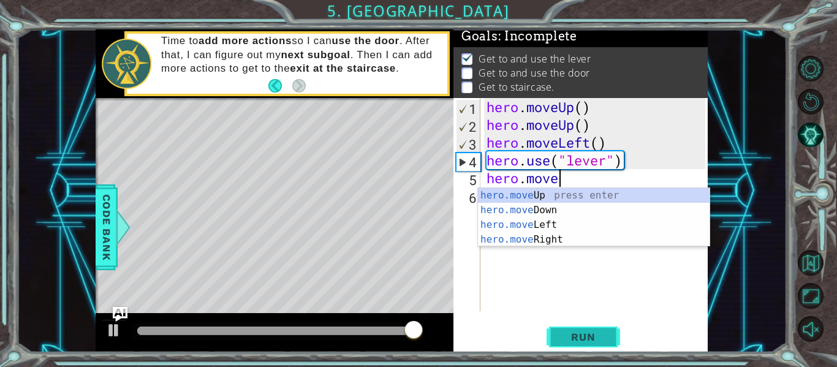
scroll to position [0, 2]
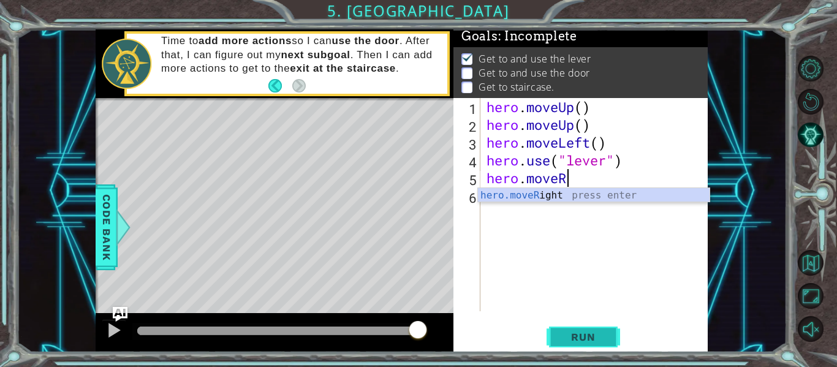
type textarea "hero.moveRi"
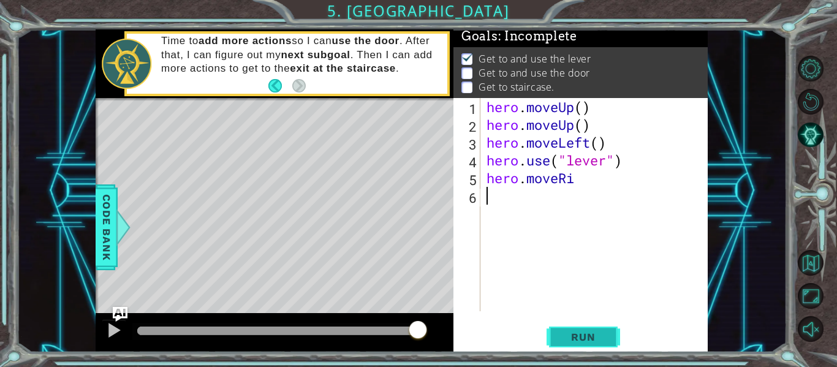
scroll to position [0, 0]
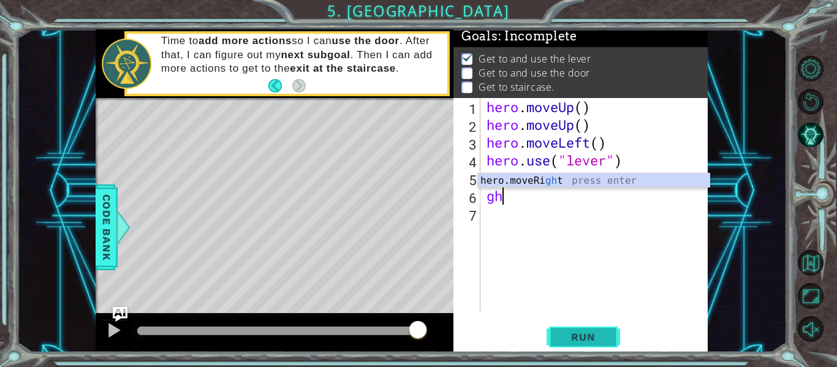
type textarea "ght"
click at [539, 178] on div "hero.moveRi ght press enter" at bounding box center [594, 195] width 232 height 44
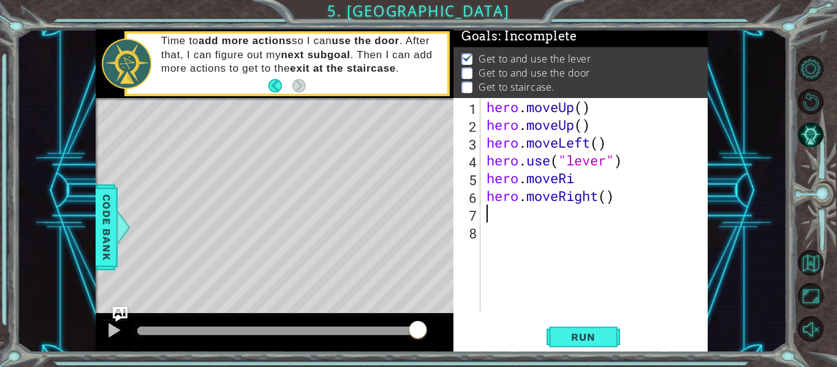
click at [578, 182] on div "hero . moveUp ( ) hero . moveUp ( ) hero . moveLeft ( ) hero . use ( "lever" ) …" at bounding box center [597, 222] width 227 height 249
type textarea "hero.moveRight()"
click at [614, 322] on div "hero.moveRight() 1 2 3 4 5 6 7 8 hero . moveUp ( ) hero . moveUp ( ) hero . mov…" at bounding box center [581, 225] width 254 height 254
click at [607, 332] on button "Run" at bounding box center [584, 337] width 74 height 25
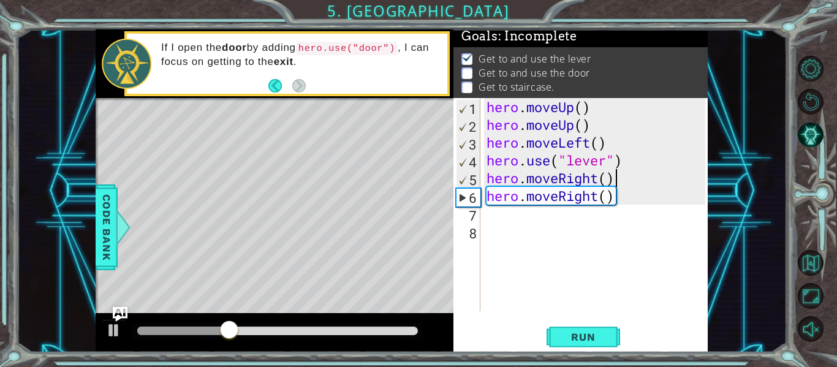
click at [501, 215] on div "hero . moveUp ( ) hero . moveUp ( ) hero . moveLeft ( ) hero . use ( "lever" ) …" at bounding box center [597, 222] width 227 height 249
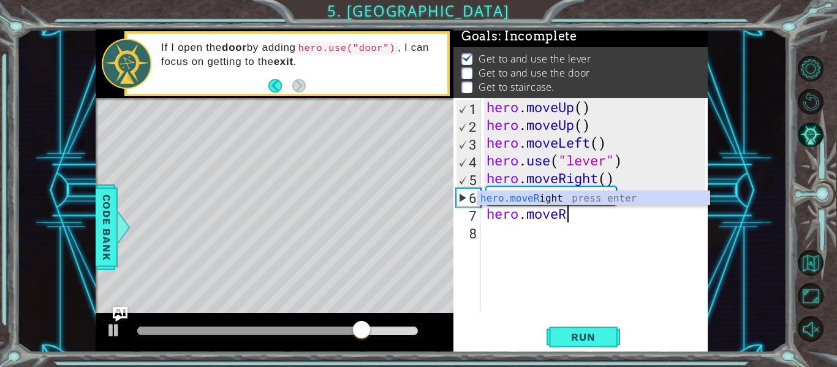
scroll to position [0, 1]
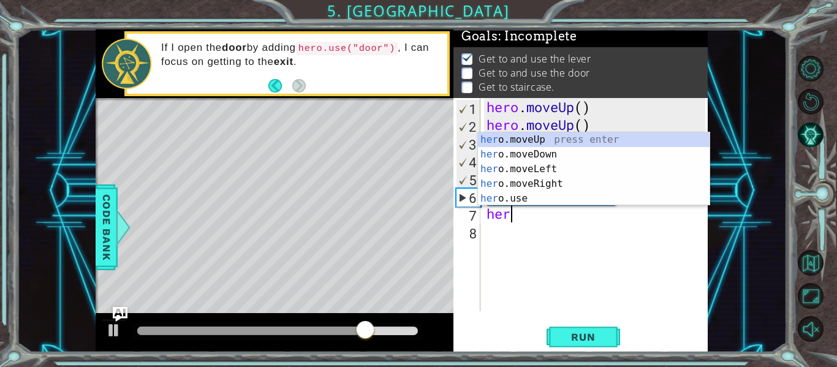
type textarea "h"
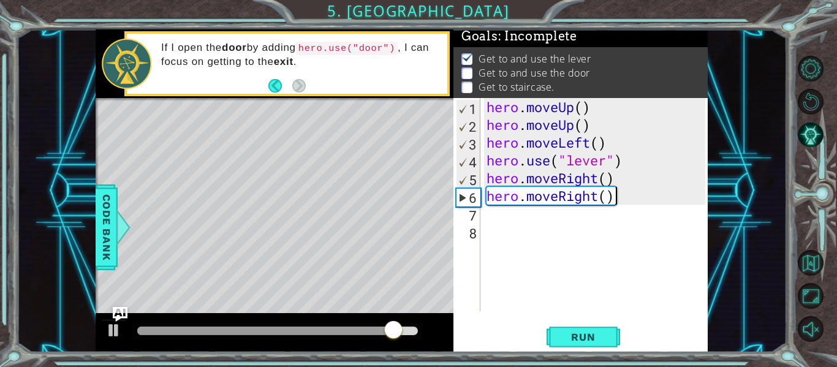
click at [617, 197] on div "hero . moveUp ( ) hero . moveUp ( ) hero . moveLeft ( ) hero . use ( "lever" ) …" at bounding box center [597, 222] width 227 height 249
click at [615, 198] on div "hero . moveUp ( ) hero . moveUp ( ) hero . moveLeft ( ) hero . use ( "lever" ) …" at bounding box center [597, 222] width 227 height 249
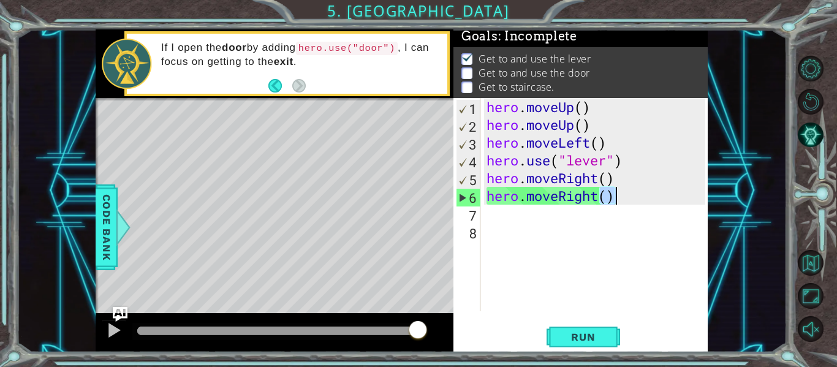
click at [610, 196] on div "hero . moveUp ( ) hero . moveUp ( ) hero . moveLeft ( ) hero . use ( "lever" ) …" at bounding box center [594, 204] width 221 height 213
click at [617, 199] on div "hero . moveUp ( ) hero . moveUp ( ) hero . moveLeft ( ) hero . use ( "lever" ) …" at bounding box center [597, 222] width 227 height 249
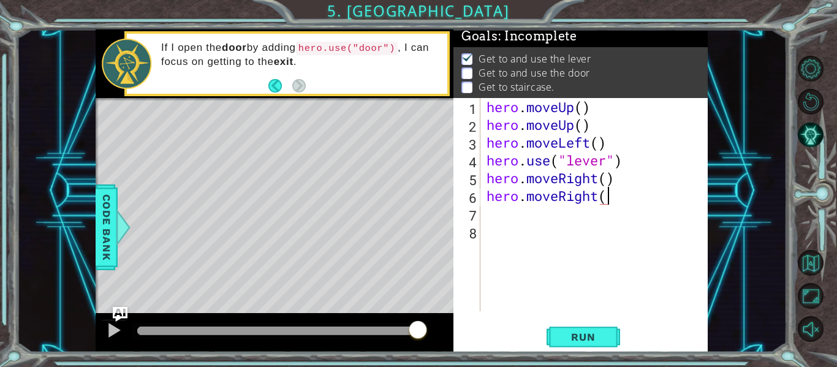
scroll to position [0, 6]
type textarea "hero.moveRight(2)"
click at [590, 332] on span "Run" at bounding box center [583, 337] width 48 height 12
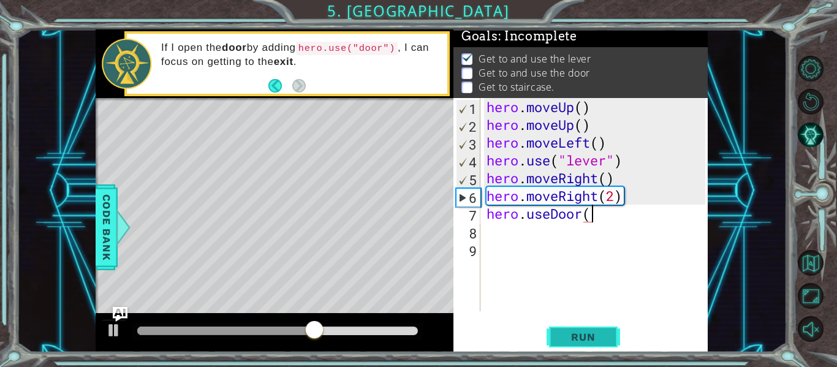
scroll to position [0, 4]
click at [571, 325] on button "Run" at bounding box center [584, 337] width 74 height 25
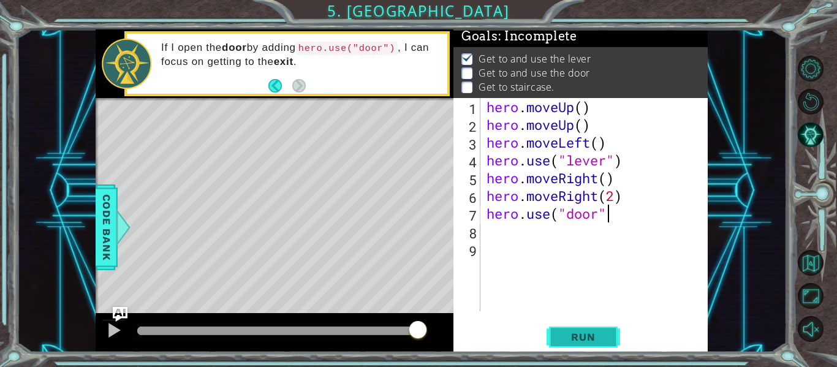
scroll to position [0, 6]
type textarea "hero.use("door")"
click at [563, 338] on span "Run" at bounding box center [583, 337] width 48 height 12
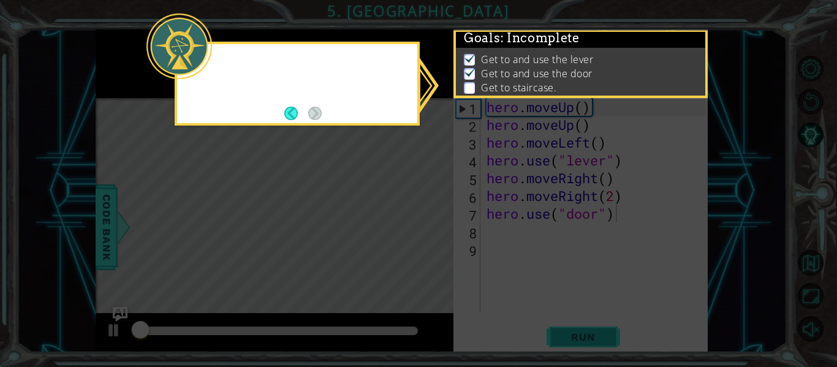
scroll to position [3, 0]
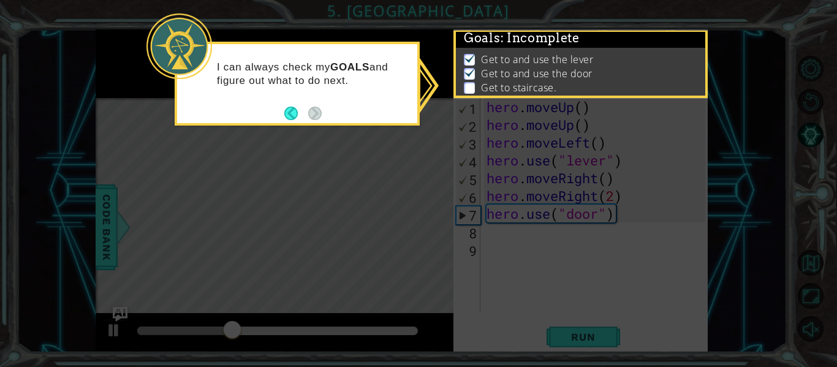
click at [293, 105] on footer at bounding box center [302, 113] width 37 height 18
click at [289, 108] on button "Back" at bounding box center [296, 113] width 24 height 13
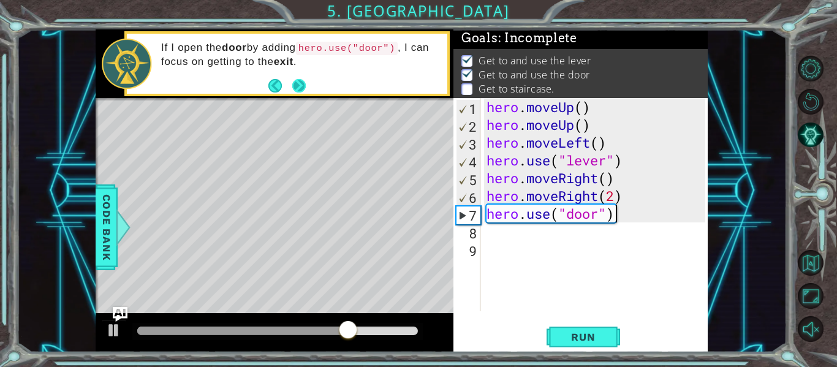
click at [297, 87] on button "Next" at bounding box center [298, 84] width 13 height 13
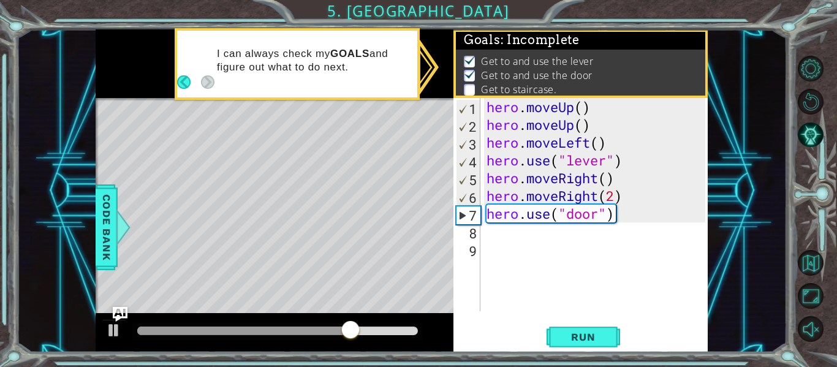
scroll to position [1, 0]
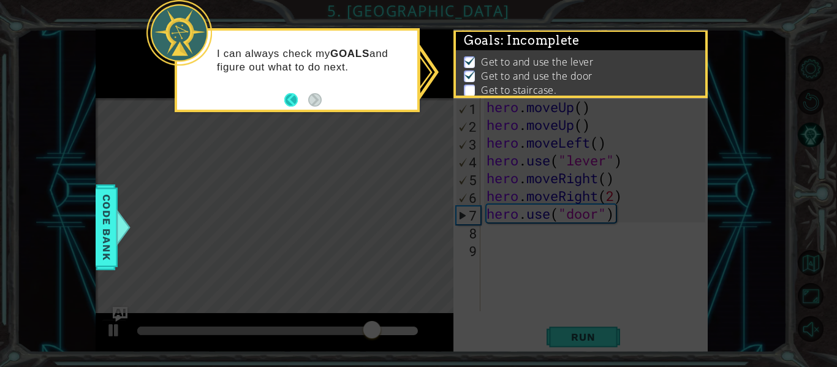
click at [290, 99] on button "Back" at bounding box center [296, 99] width 24 height 13
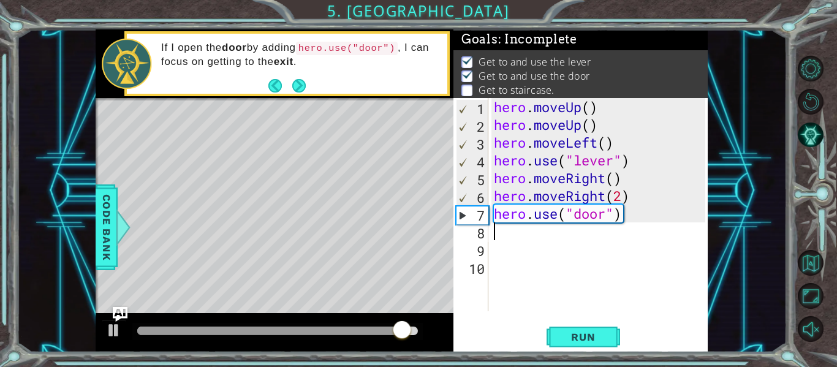
scroll to position [0, 0]
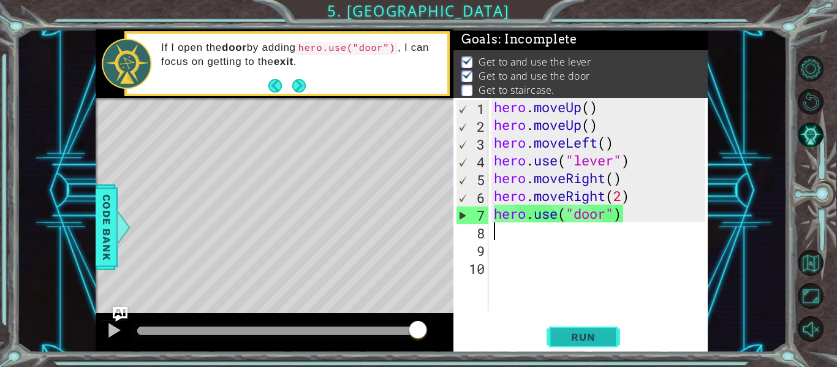
click at [614, 334] on button "Run" at bounding box center [584, 337] width 74 height 25
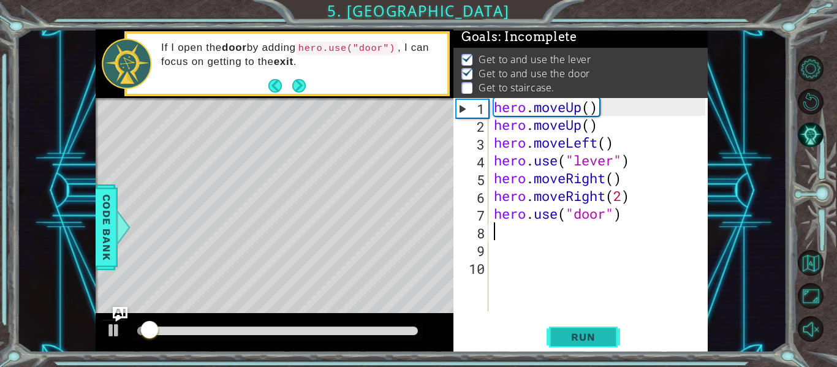
scroll to position [3, 0]
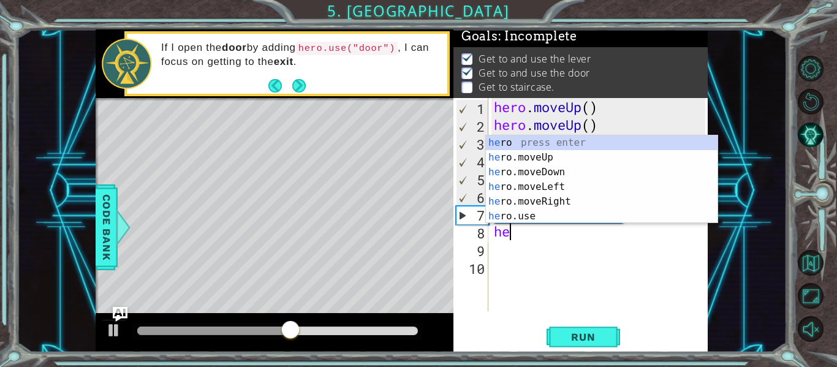
type textarea "her"
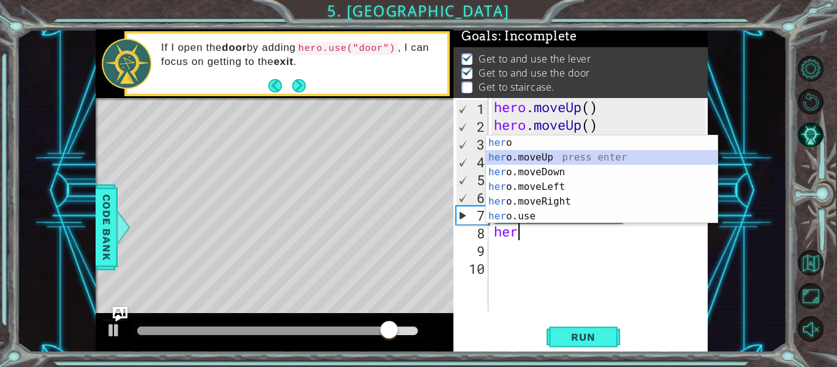
click at [585, 163] on div "her o press enter her o.moveUp press enter her o.moveDown press enter her o.mov…" at bounding box center [602, 194] width 232 height 118
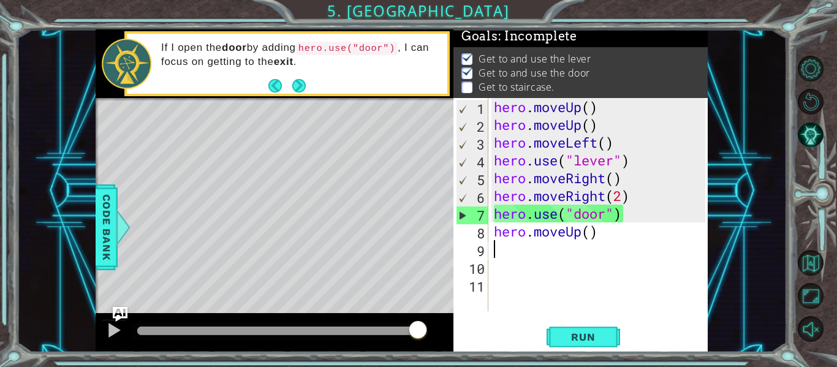
click at [590, 234] on div "hero . moveUp ( ) hero . moveUp ( ) hero . moveLeft ( ) hero . use ( "lever" ) …" at bounding box center [602, 222] width 220 height 249
type textarea "hero.moveUp(2)"
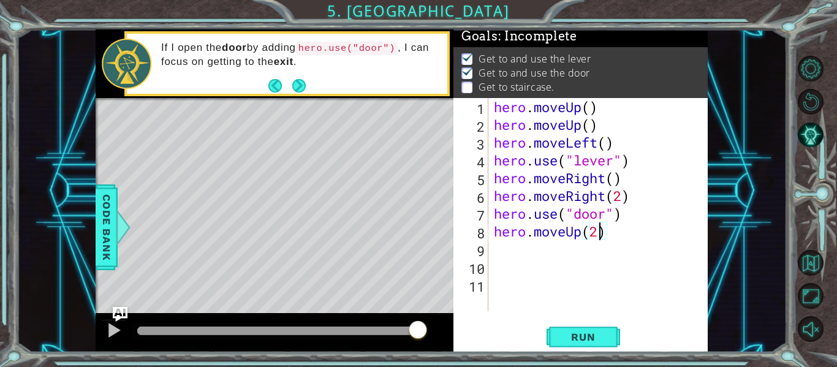
scroll to position [0, 4]
click at [520, 253] on div "hero . moveUp ( ) hero . moveUp ( ) hero . moveLeft ( ) hero . use ( "lever" ) …" at bounding box center [602, 222] width 220 height 249
type textarea "hero.moveLeft(3)"
click at [494, 268] on div "hero . moveUp ( ) hero . moveUp ( ) hero . moveLeft ( ) hero . use ( "lever" ) …" at bounding box center [602, 222] width 220 height 249
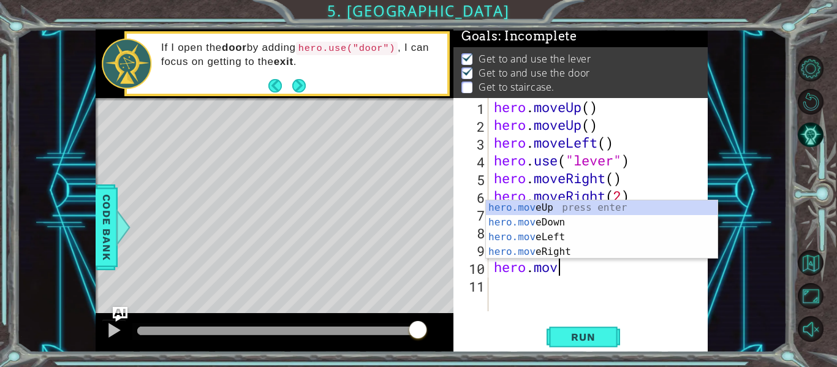
scroll to position [0, 2]
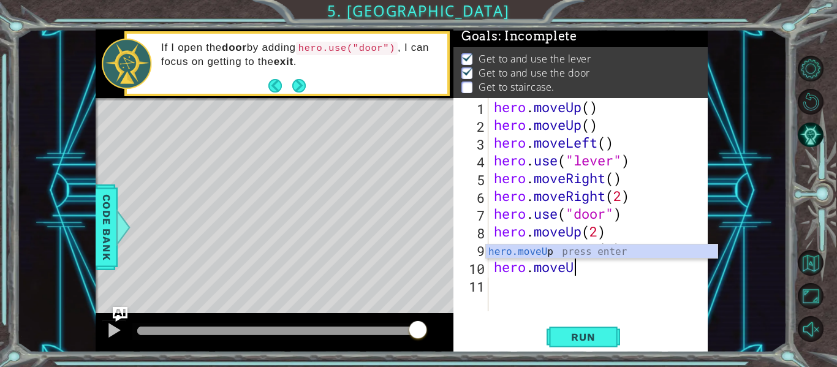
type textarea "hero.moveUP"
click at [489, 249] on div "hero.moveUp press enter" at bounding box center [602, 267] width 232 height 44
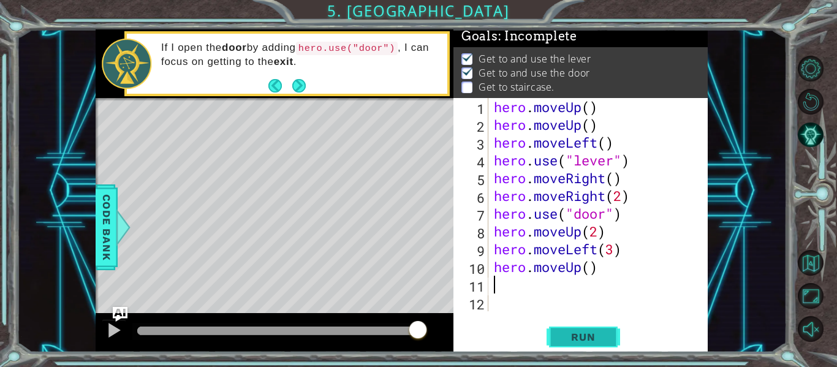
click at [555, 333] on button "Run" at bounding box center [584, 337] width 74 height 25
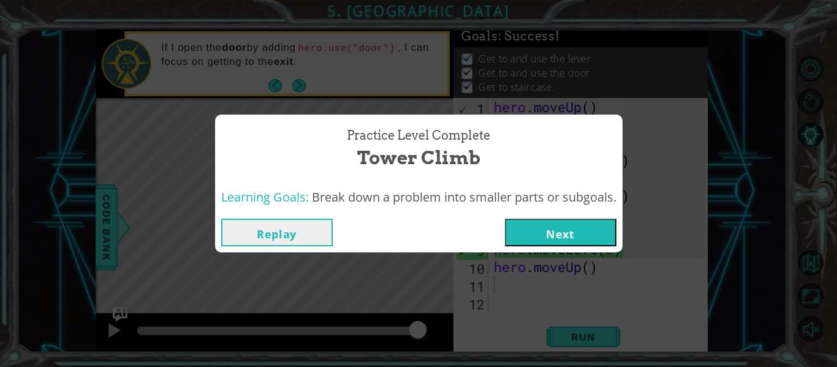
click at [558, 225] on button "Next" at bounding box center [561, 233] width 112 height 28
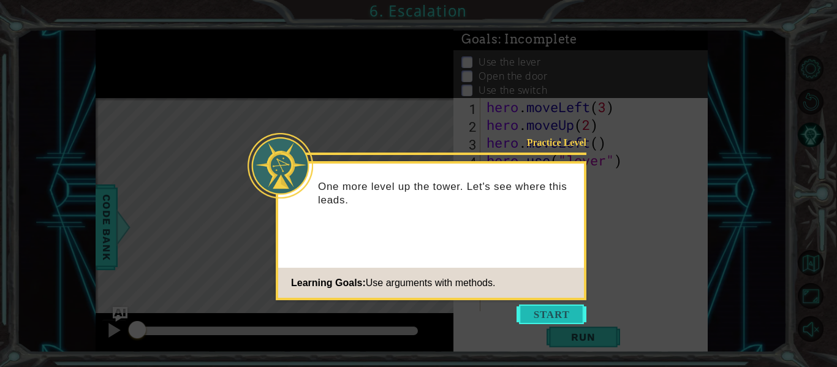
click at [543, 310] on button "Start" at bounding box center [552, 315] width 70 height 20
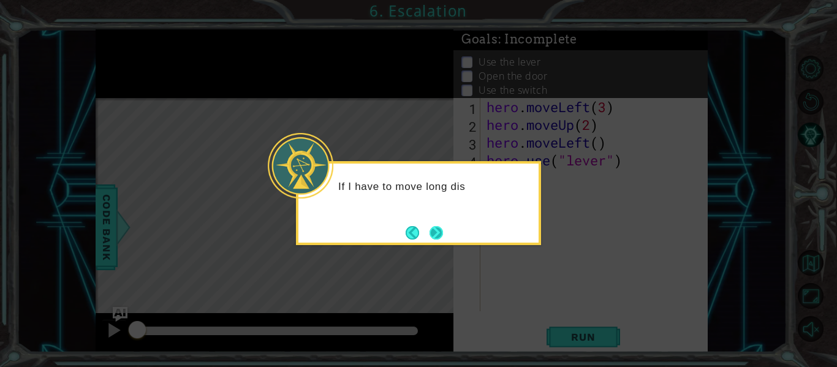
click at [430, 237] on button "Next" at bounding box center [436, 232] width 13 height 13
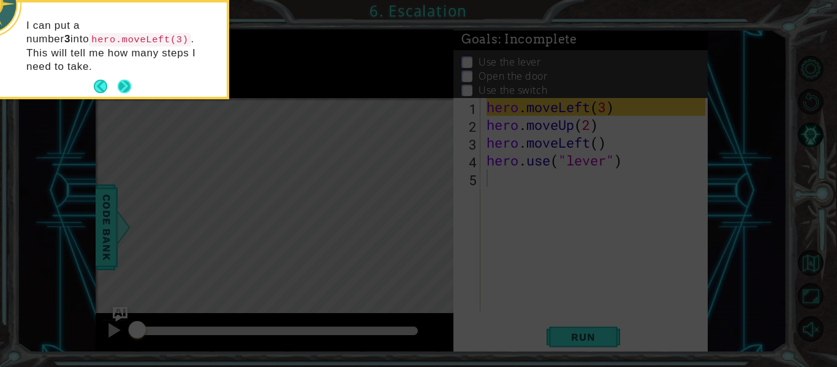
click at [122, 80] on button "Next" at bounding box center [124, 86] width 13 height 13
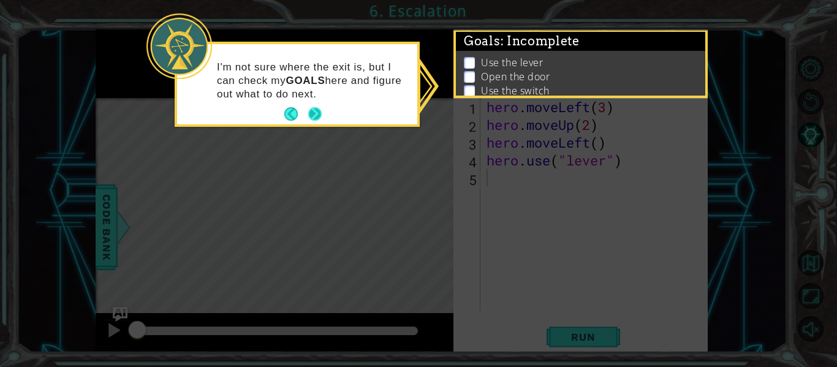
click at [310, 111] on button "Next" at bounding box center [314, 113] width 13 height 13
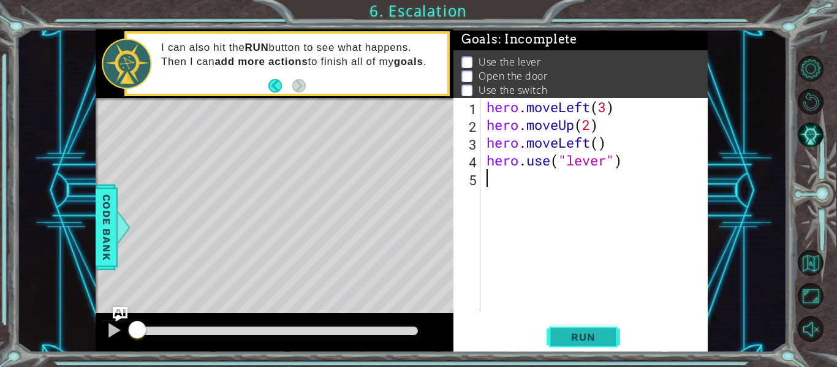
click at [555, 331] on button "Run" at bounding box center [584, 337] width 74 height 25
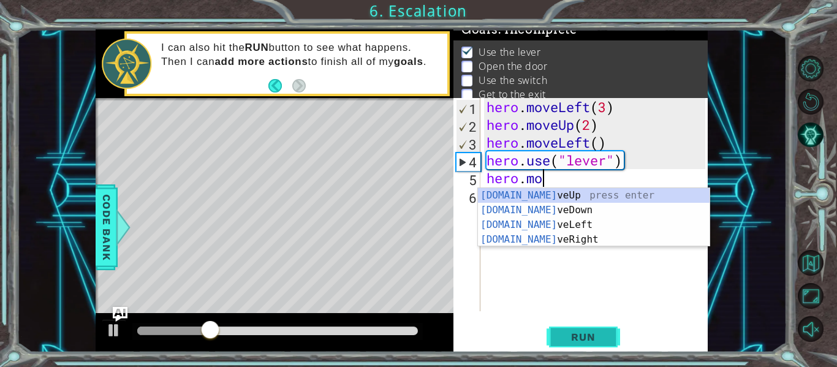
scroll to position [0, 2]
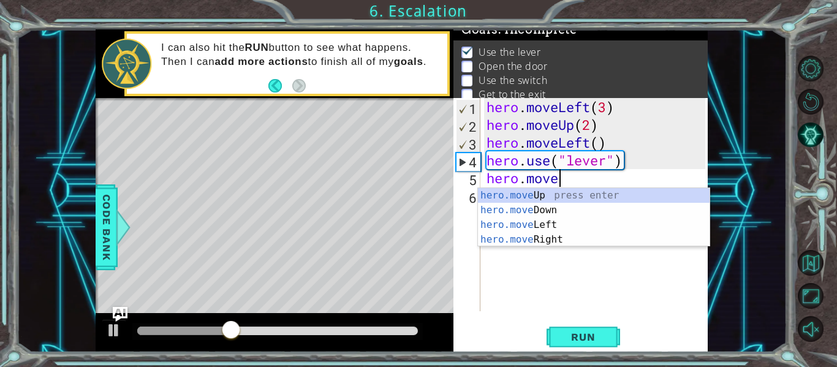
type textarea "hero.move"
